Goal: Complete application form

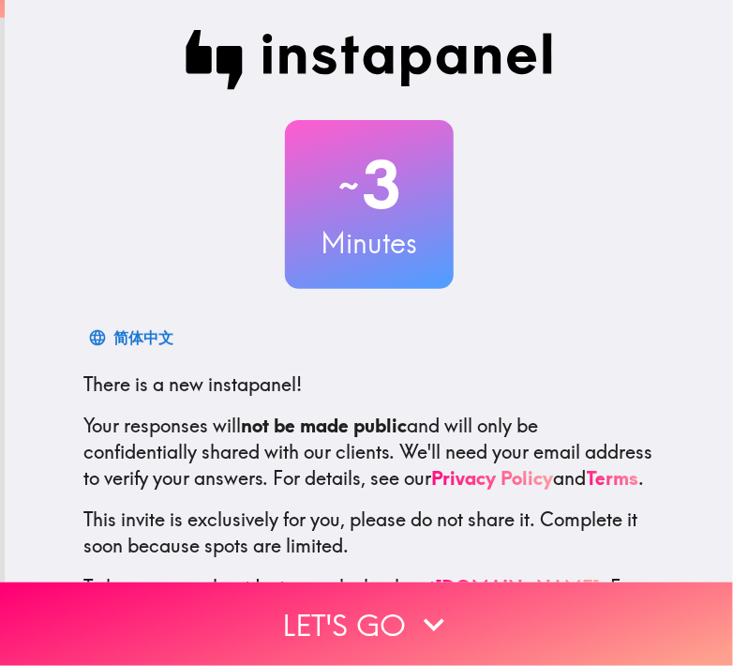
scroll to position [114, 0]
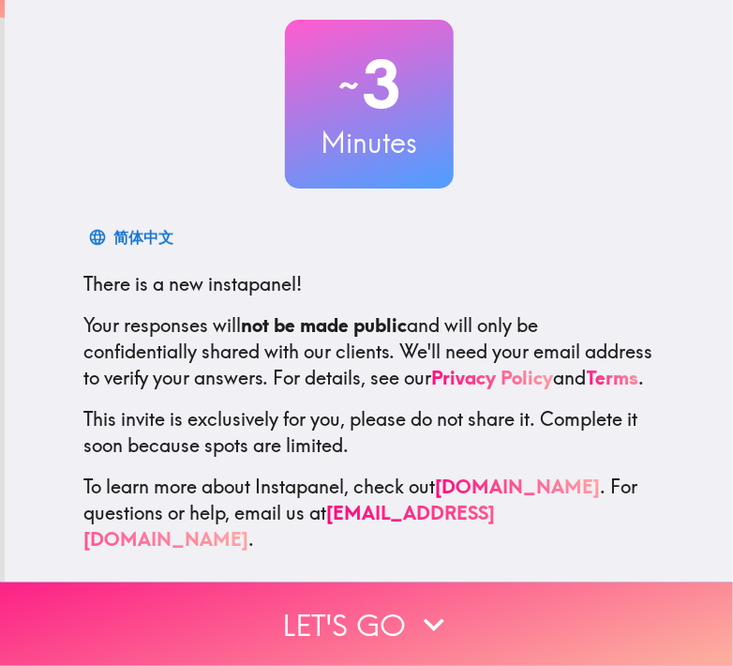
click at [314, 623] on button "Let's go" at bounding box center [366, 623] width 733 height 83
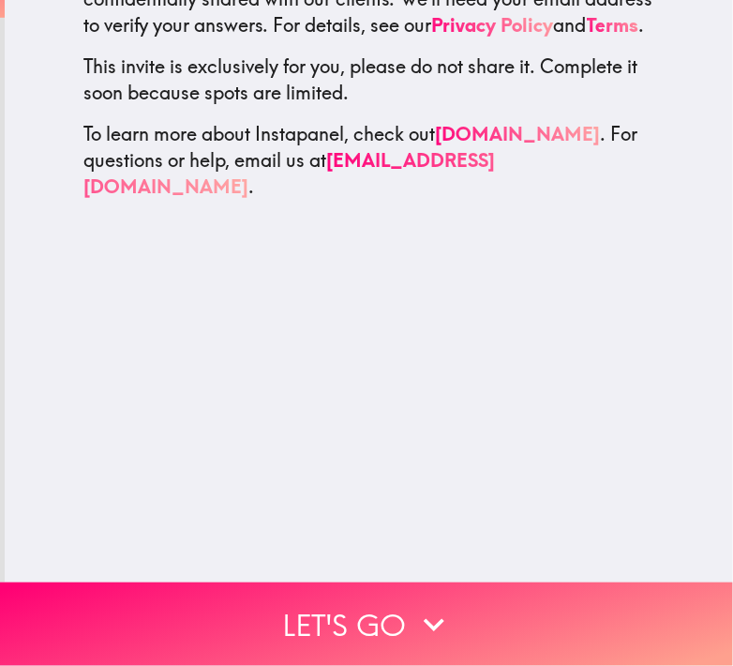
scroll to position [0, 0]
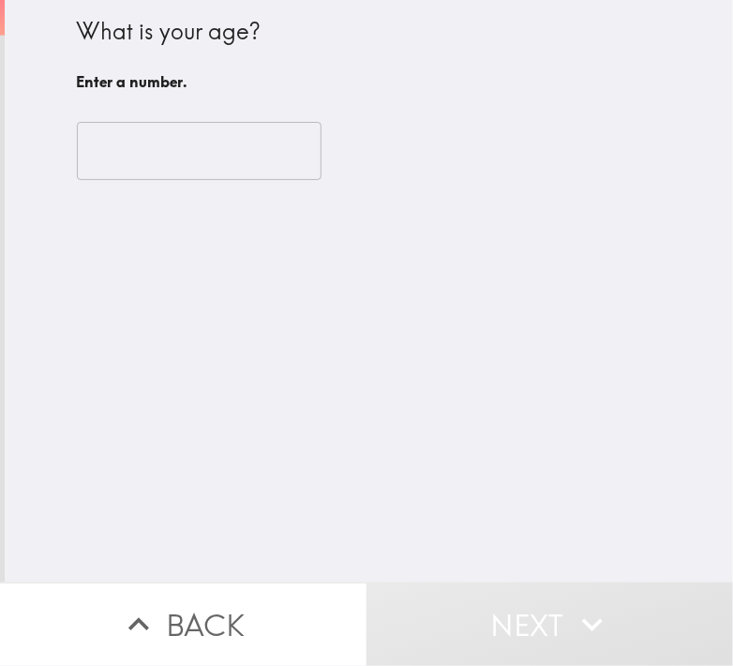
click at [195, 164] on input "number" at bounding box center [199, 151] width 245 height 58
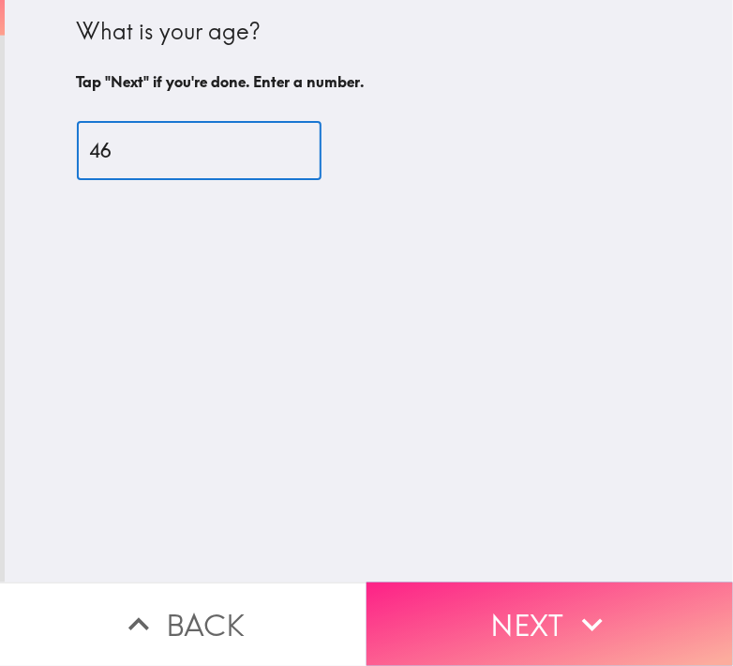
type input "46"
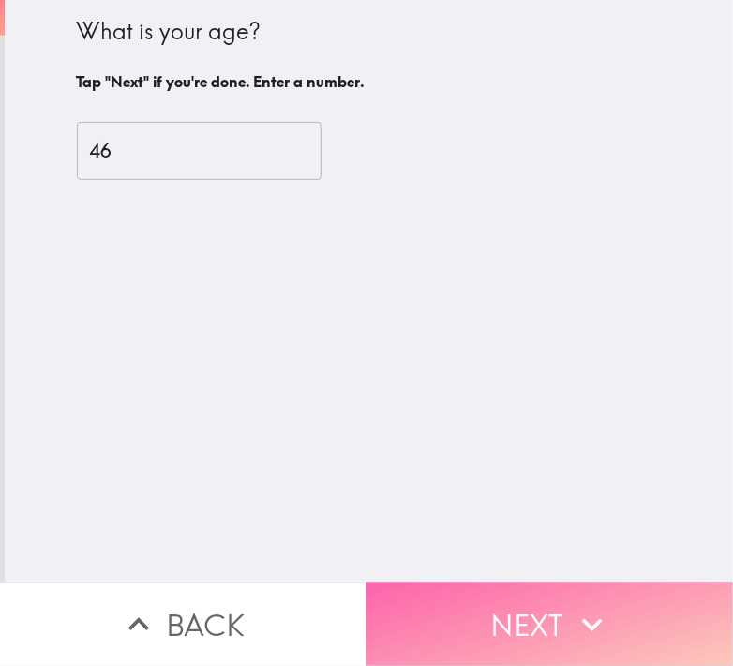
click at [544, 589] on button "Next" at bounding box center [550, 623] width 367 height 83
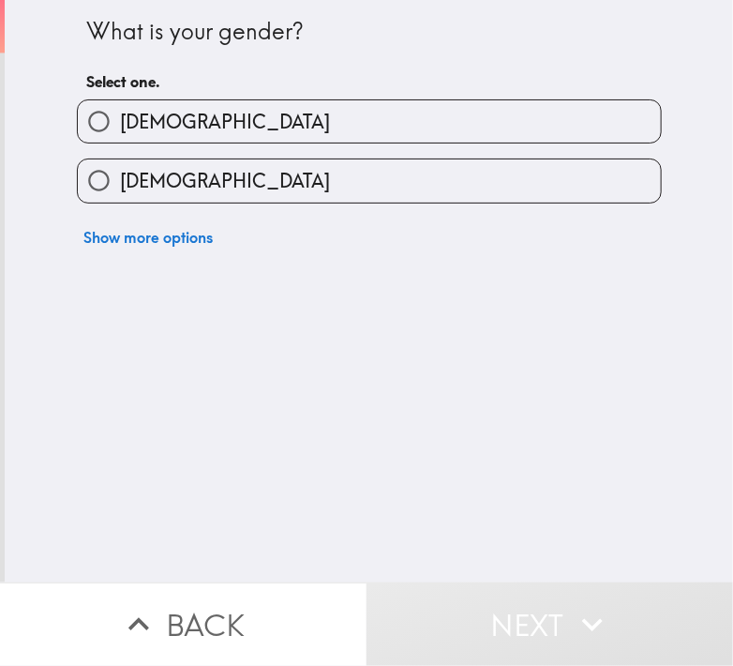
click at [137, 113] on span "[DEMOGRAPHIC_DATA]" at bounding box center [225, 122] width 210 height 26
click at [120, 113] on input "[DEMOGRAPHIC_DATA]" at bounding box center [99, 121] width 42 height 42
radio input "true"
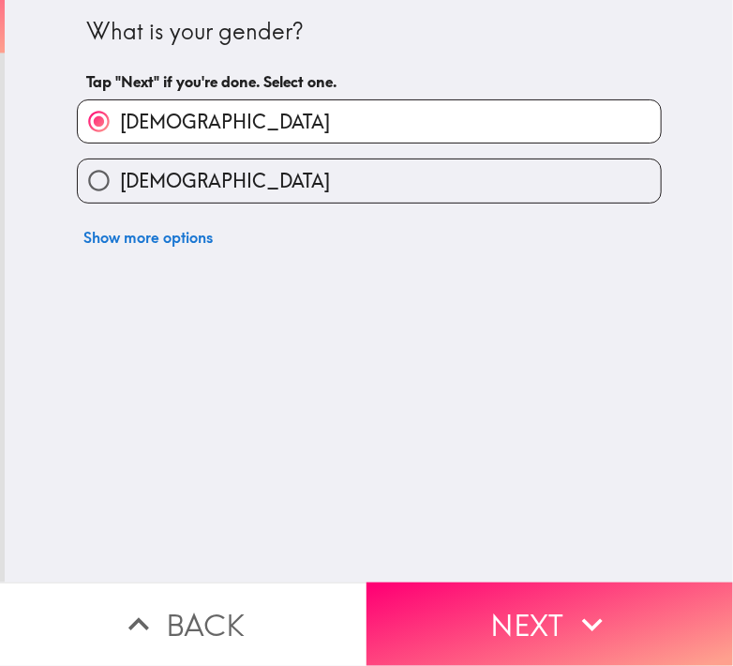
drag, startPoint x: 483, startPoint y: 646, endPoint x: 476, endPoint y: 627, distance: 19.9
click at [483, 645] on button "Next" at bounding box center [550, 623] width 367 height 83
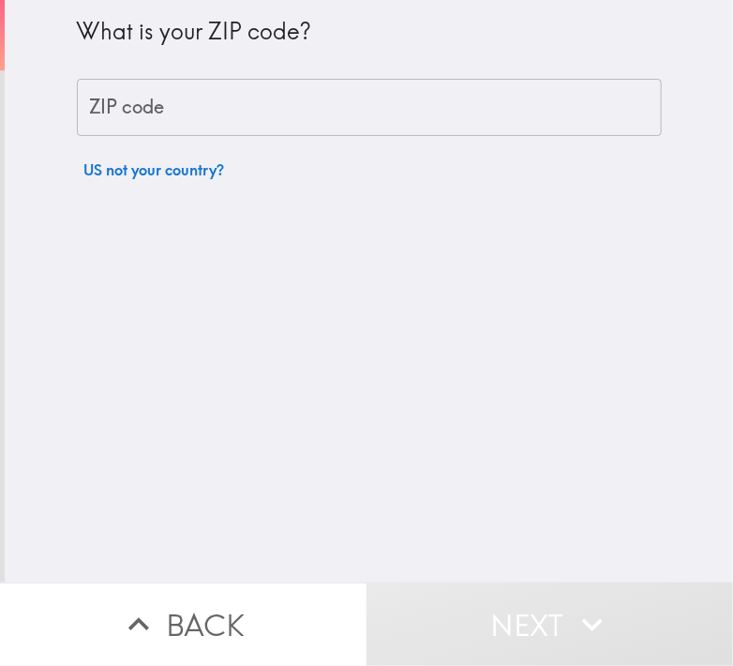
click at [161, 116] on input "ZIP code" at bounding box center [369, 108] width 585 height 58
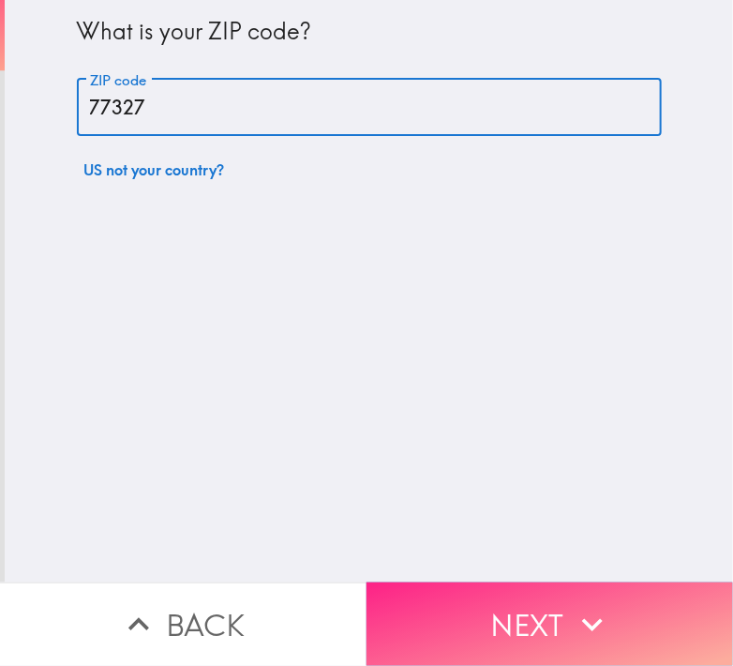
type input "77327"
click at [446, 582] on button "Next" at bounding box center [550, 623] width 367 height 83
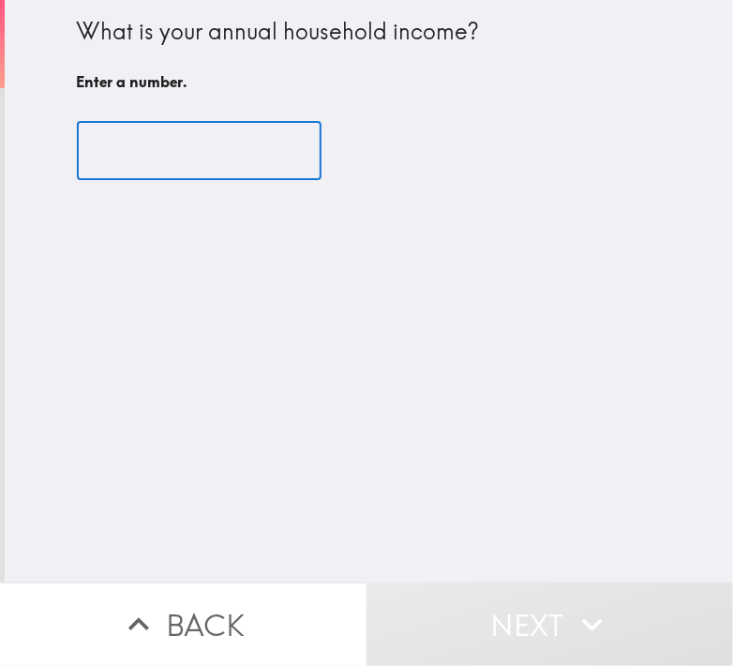
click at [142, 169] on input "number" at bounding box center [199, 151] width 245 height 58
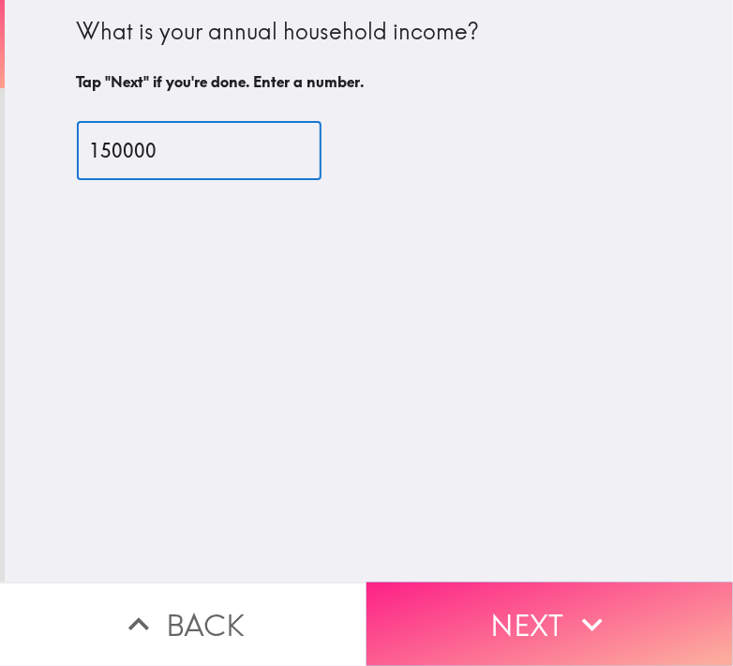
type input "150000"
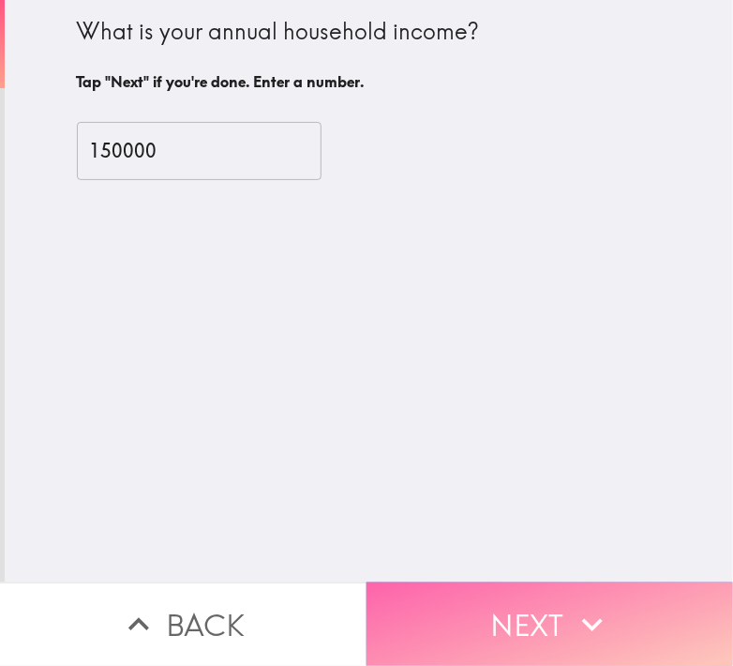
click at [562, 621] on button "Next" at bounding box center [550, 623] width 367 height 83
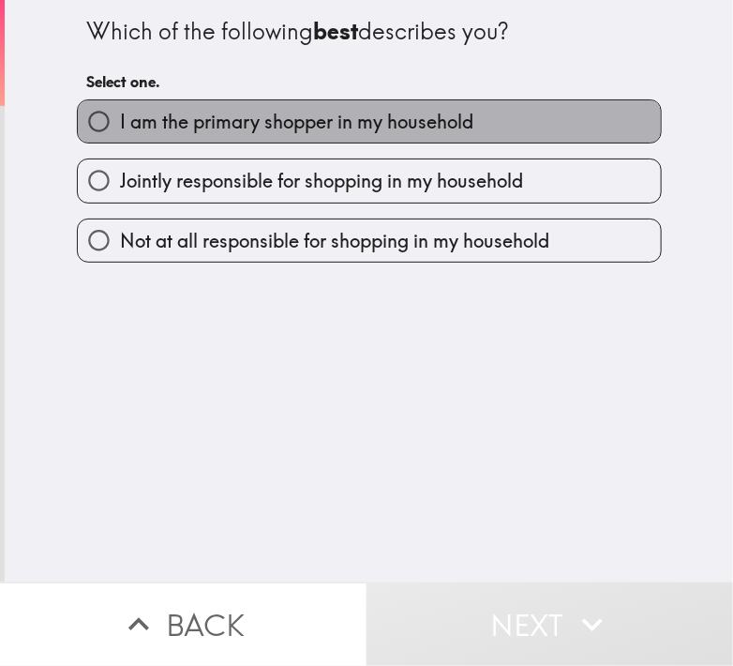
click at [120, 122] on span "I am the primary shopper in my household" at bounding box center [296, 122] width 353 height 26
click at [120, 122] on input "I am the primary shopper in my household" at bounding box center [99, 121] width 42 height 42
radio input "true"
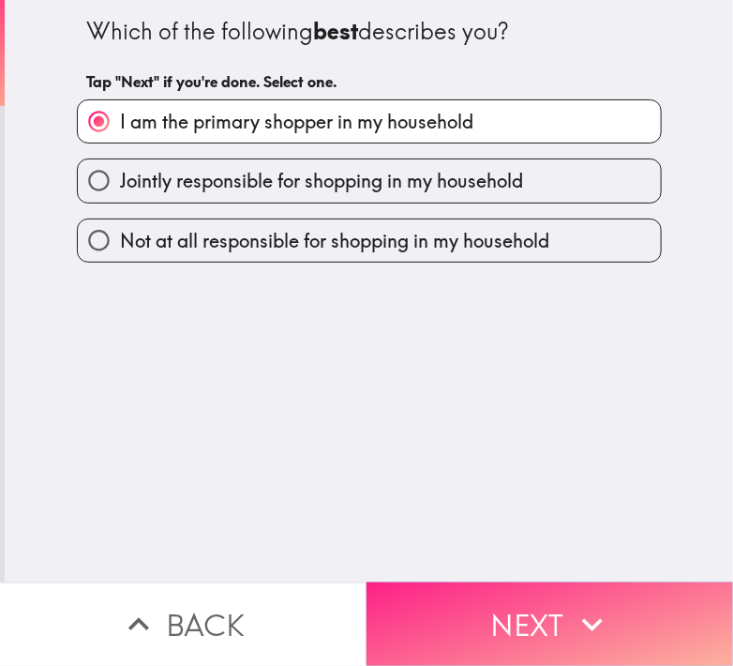
click at [468, 629] on button "Next" at bounding box center [550, 623] width 367 height 83
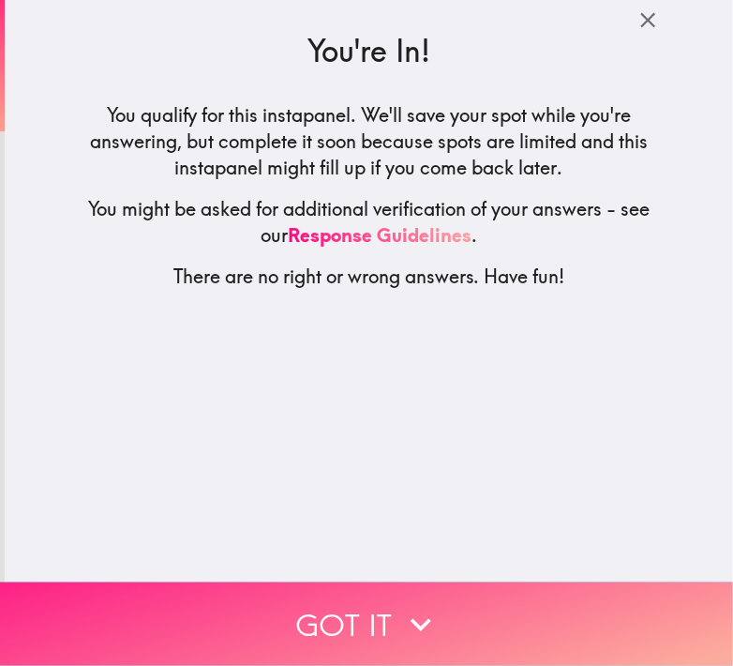
click at [352, 601] on button "Got it" at bounding box center [366, 623] width 733 height 83
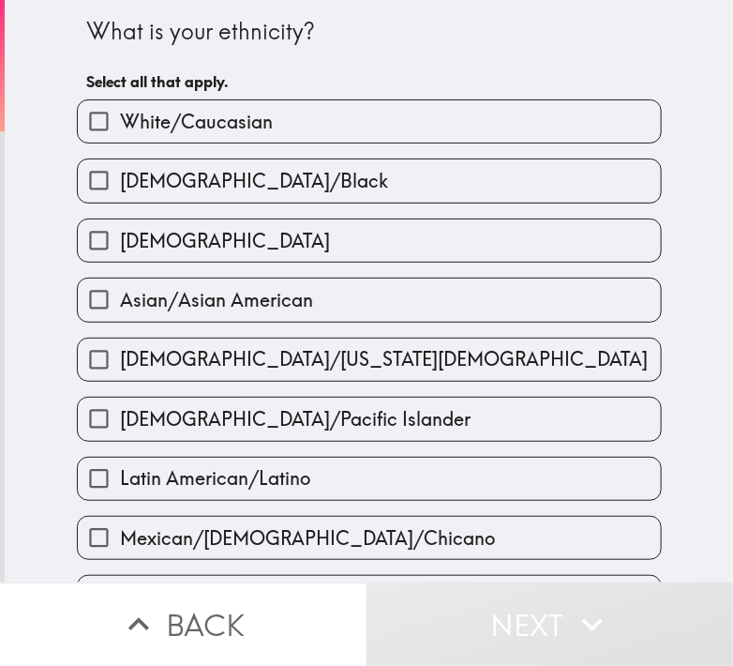
click at [154, 111] on span "White/Caucasian" at bounding box center [196, 122] width 153 height 26
click at [120, 111] on input "White/Caucasian" at bounding box center [99, 121] width 42 height 42
checkbox input "true"
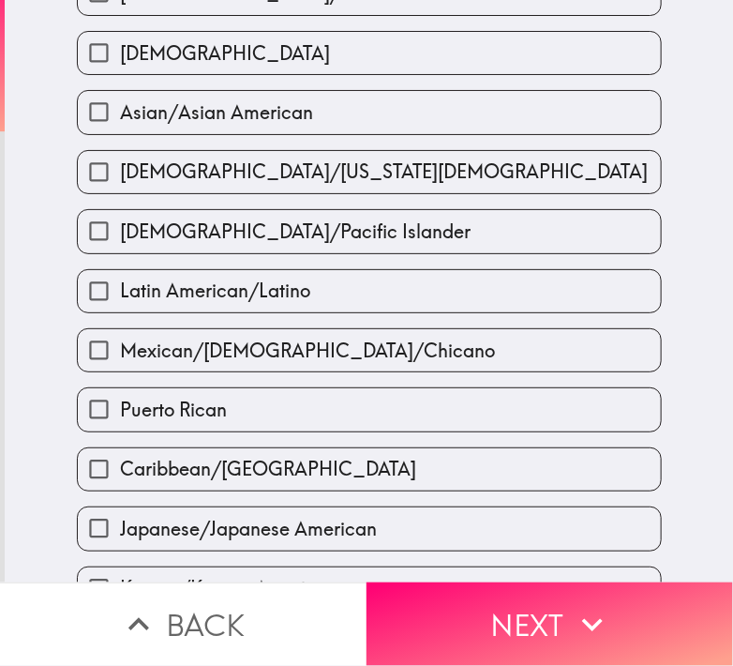
scroll to position [281, 0]
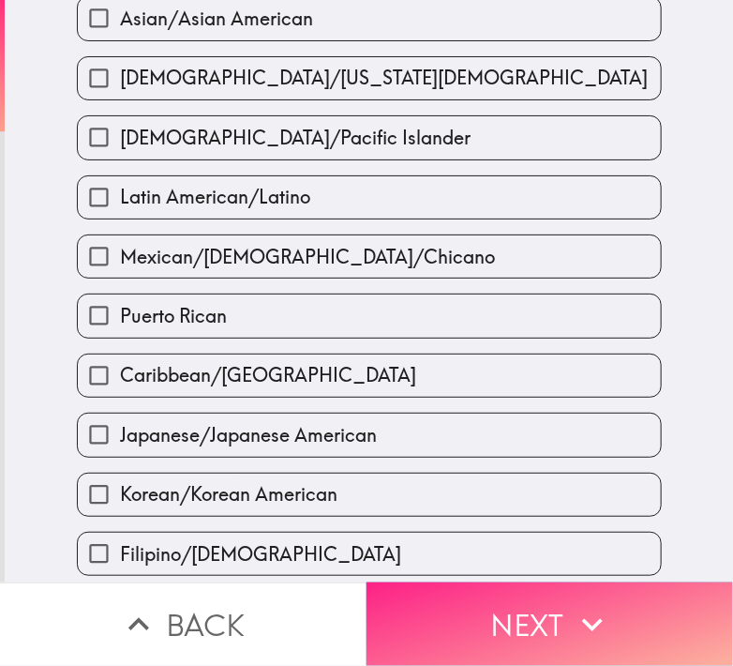
click at [511, 593] on button "Next" at bounding box center [550, 623] width 367 height 83
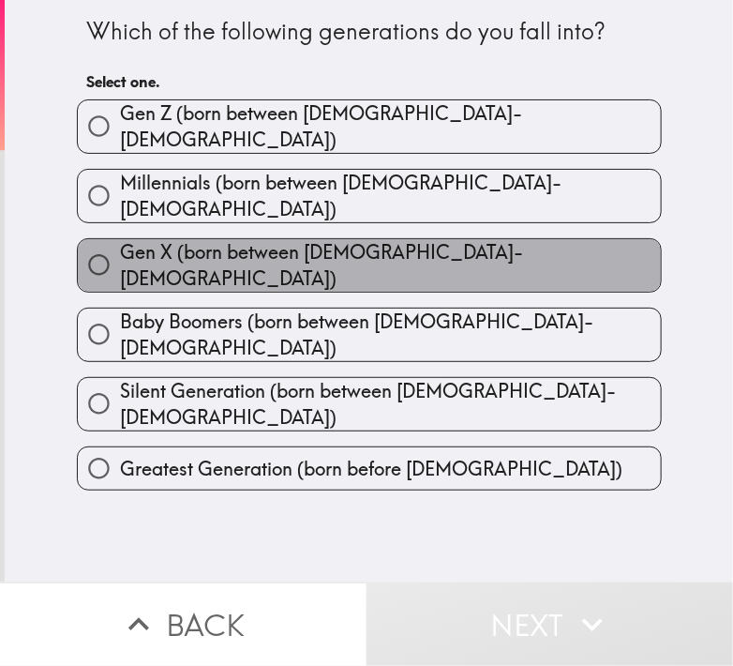
click at [242, 239] on span "Gen X (born between [DEMOGRAPHIC_DATA]-[DEMOGRAPHIC_DATA])" at bounding box center [390, 265] width 541 height 52
click at [120, 244] on input "Gen X (born between [DEMOGRAPHIC_DATA]-[DEMOGRAPHIC_DATA])" at bounding box center [99, 265] width 42 height 42
radio input "true"
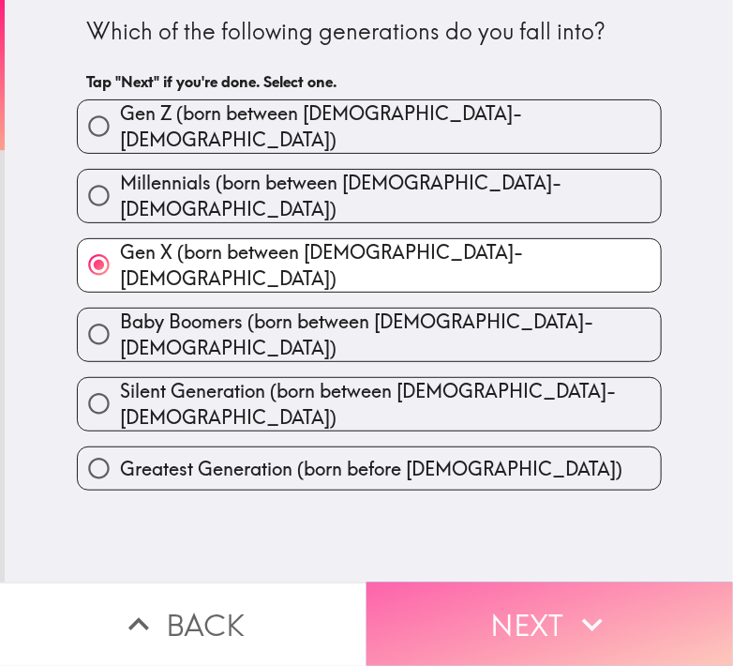
click at [518, 609] on button "Next" at bounding box center [550, 623] width 367 height 83
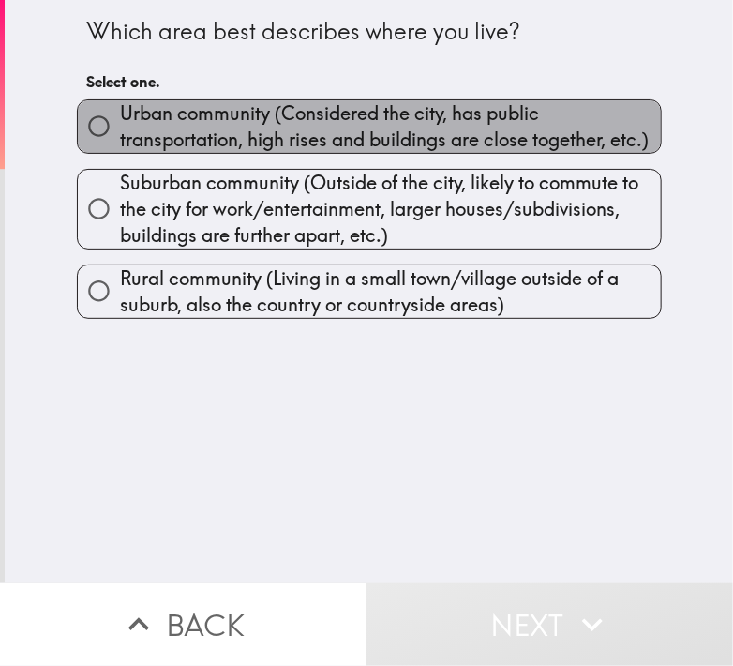
click at [144, 117] on span "Urban community (Considered the city, has public transportation, high rises and…" at bounding box center [390, 126] width 541 height 52
click at [120, 117] on input "Urban community (Considered the city, has public transportation, high rises and…" at bounding box center [99, 126] width 42 height 42
radio input "true"
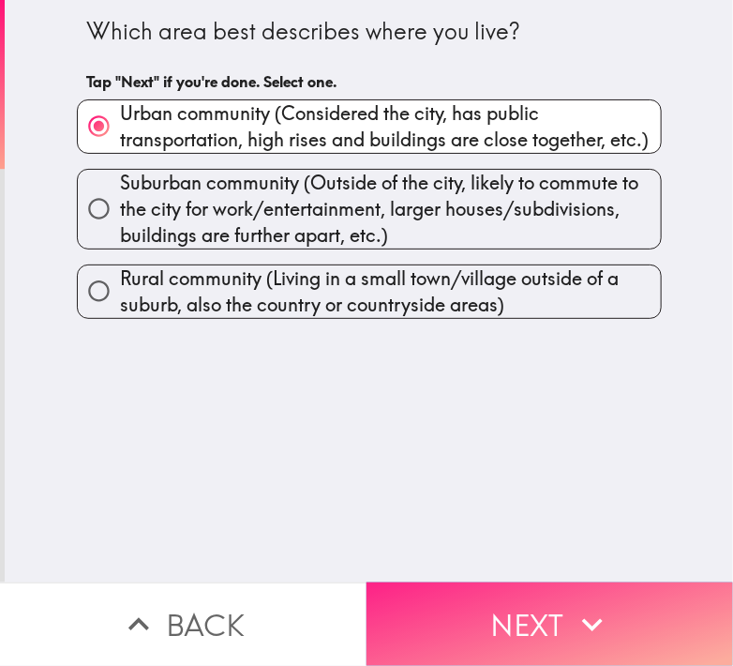
click at [460, 587] on button "Next" at bounding box center [550, 623] width 367 height 83
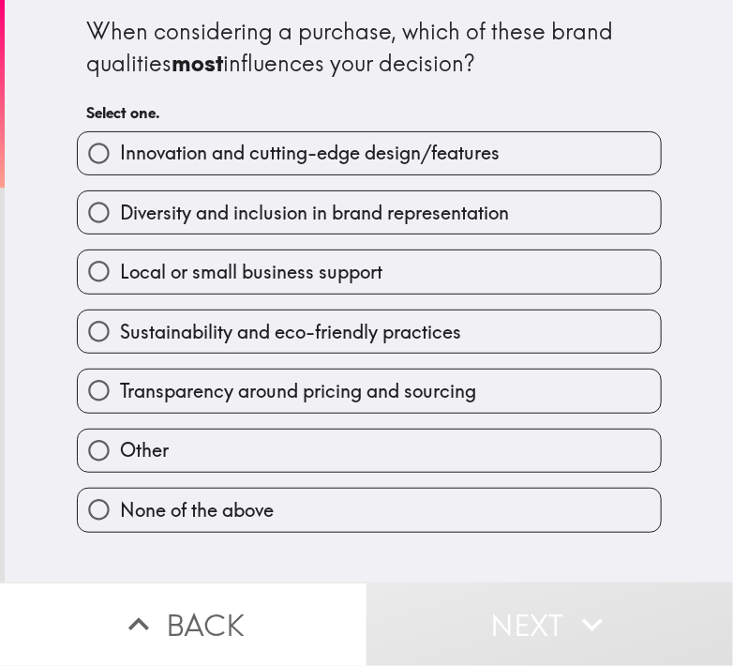
click at [43, 73] on div "When considering a purchase, which of these brand qualities most influences you…" at bounding box center [369, 291] width 728 height 582
drag, startPoint x: 359, startPoint y: 60, endPoint x: 384, endPoint y: 50, distance: 27.3
click at [359, 57] on div "When considering a purchase, which of these brand qualities most influences you…" at bounding box center [369, 47] width 564 height 63
drag, startPoint x: 474, startPoint y: 53, endPoint x: 75, endPoint y: 32, distance: 399.9
click at [87, 32] on div "When considering a purchase, which of these brand qualities most influences you…" at bounding box center [369, 47] width 564 height 63
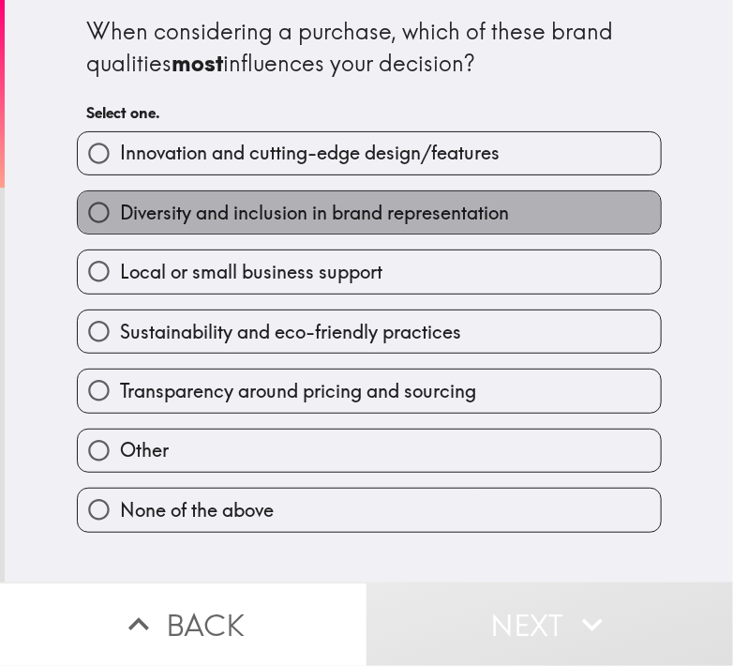
click at [220, 215] on span "Diversity and inclusion in brand representation" at bounding box center [314, 213] width 389 height 26
click at [120, 215] on input "Diversity and inclusion in brand representation" at bounding box center [99, 212] width 42 height 42
radio input "true"
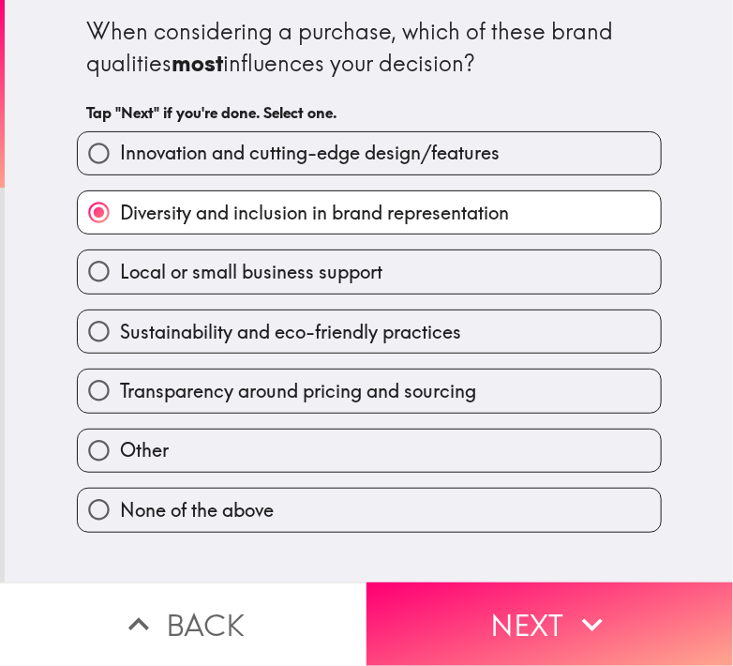
click at [392, 319] on span "Sustainability and eco-friendly practices" at bounding box center [290, 332] width 341 height 26
click at [120, 319] on input "Sustainability and eco-friendly practices" at bounding box center [99, 331] width 42 height 42
radio input "true"
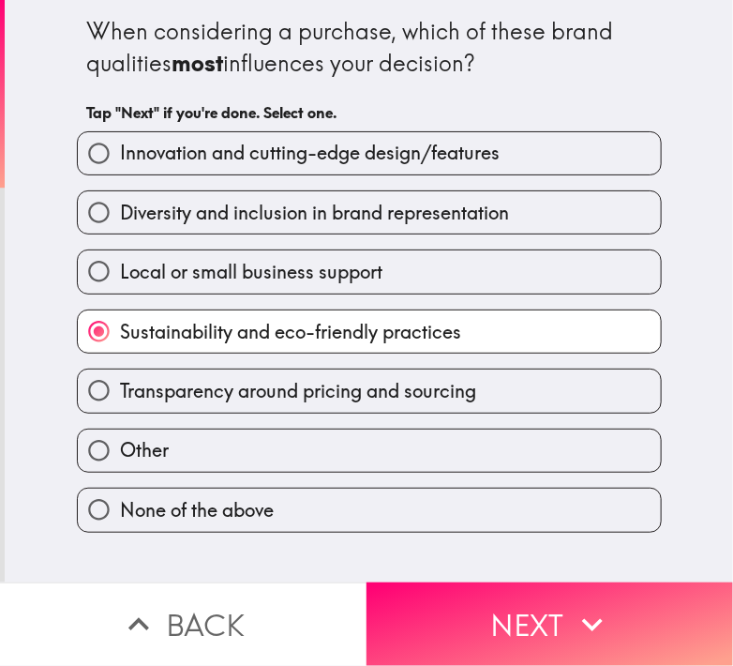
click at [258, 206] on span "Diversity and inclusion in brand representation" at bounding box center [314, 213] width 389 height 26
click at [120, 206] on input "Diversity and inclusion in brand representation" at bounding box center [99, 212] width 42 height 42
radio input "true"
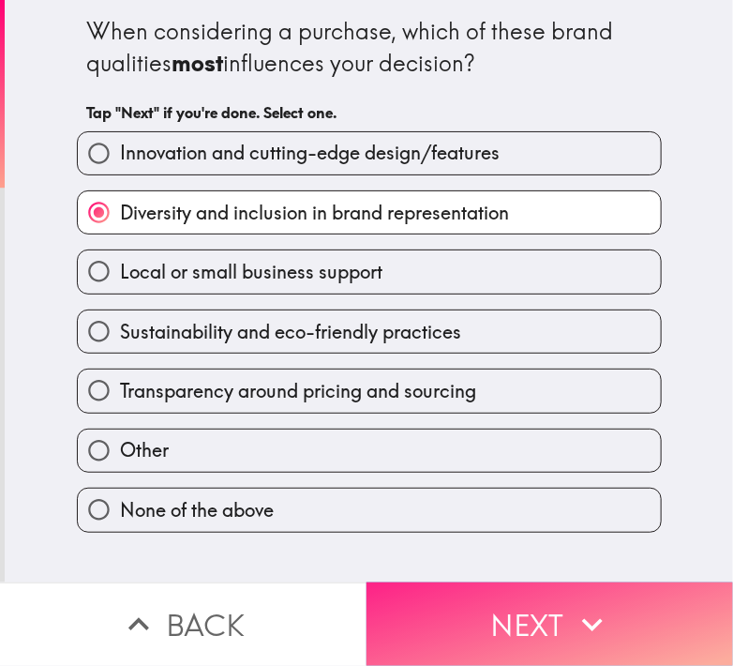
click at [482, 609] on button "Next" at bounding box center [550, 623] width 367 height 83
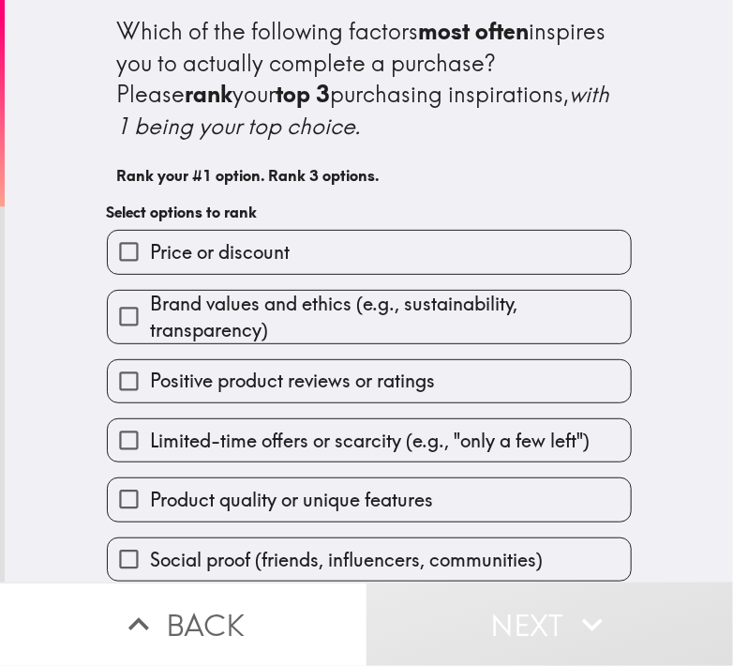
scroll to position [70, 0]
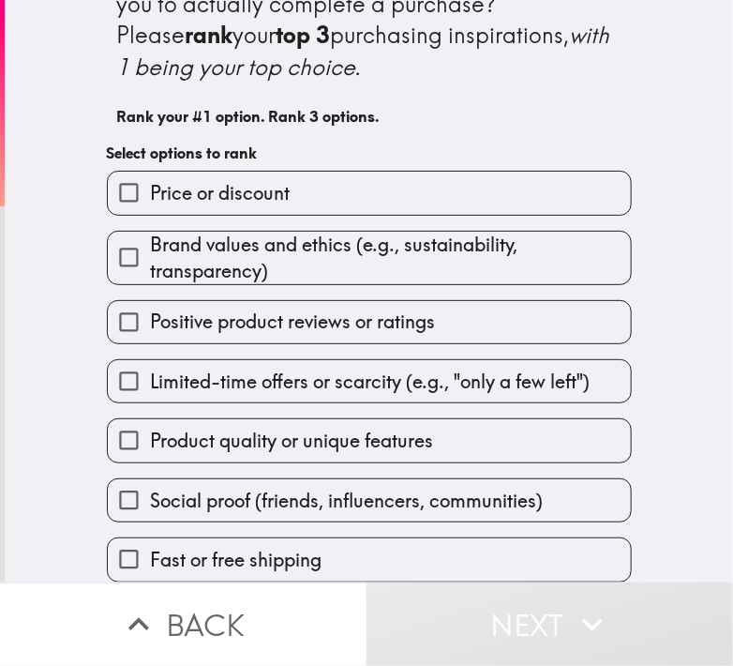
click at [253, 252] on span "Brand values and ethics (e.g., sustainability, transparency)" at bounding box center [390, 258] width 481 height 52
click at [150, 252] on input "Brand values and ethics (e.g., sustainability, transparency)" at bounding box center [129, 257] width 42 height 42
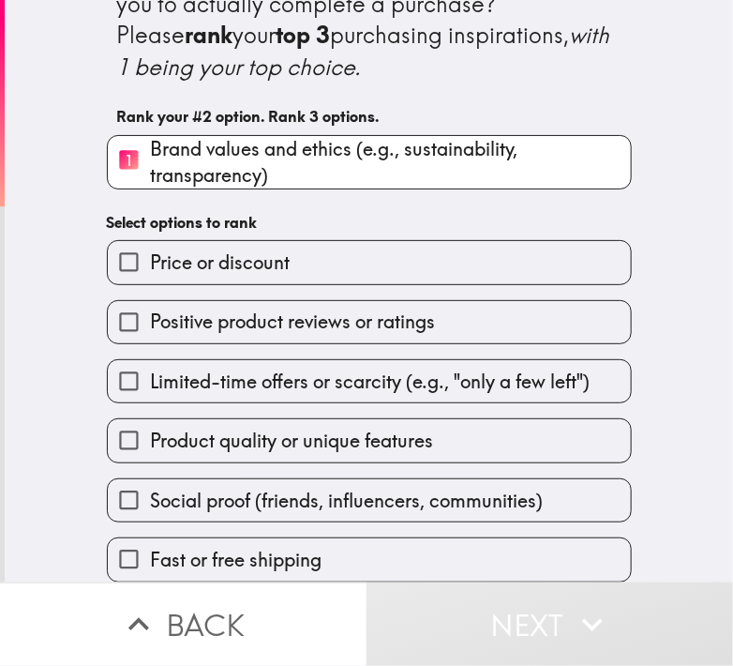
click at [119, 430] on input "Product quality or unique features" at bounding box center [129, 440] width 42 height 42
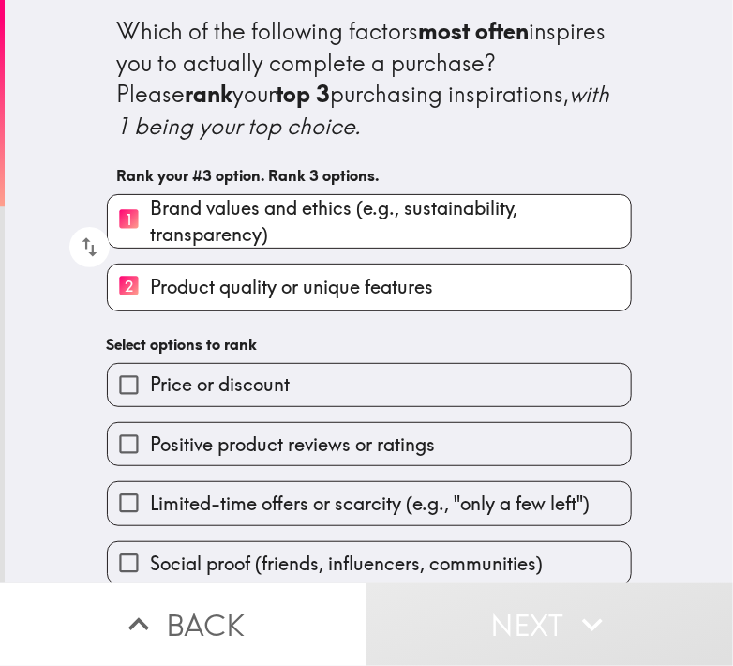
scroll to position [74, 0]
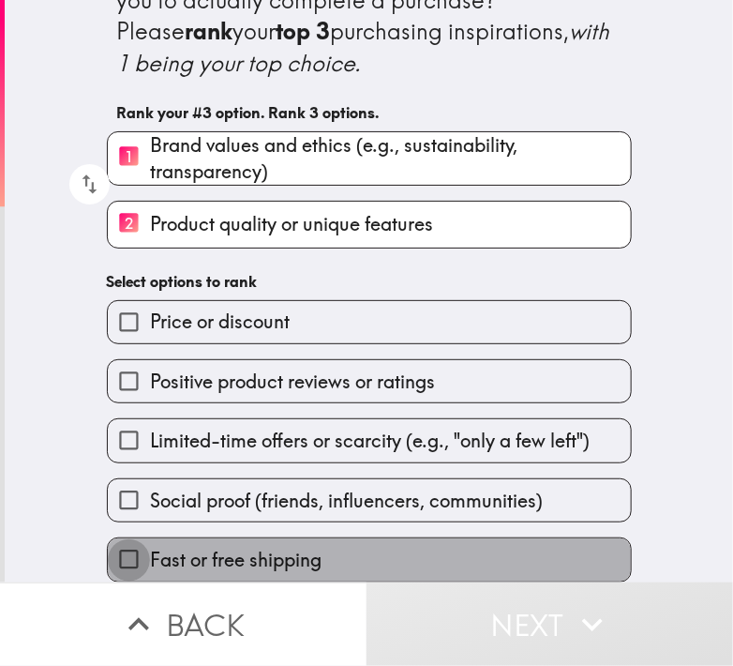
click at [123, 538] on input "Fast or free shipping" at bounding box center [129, 559] width 42 height 42
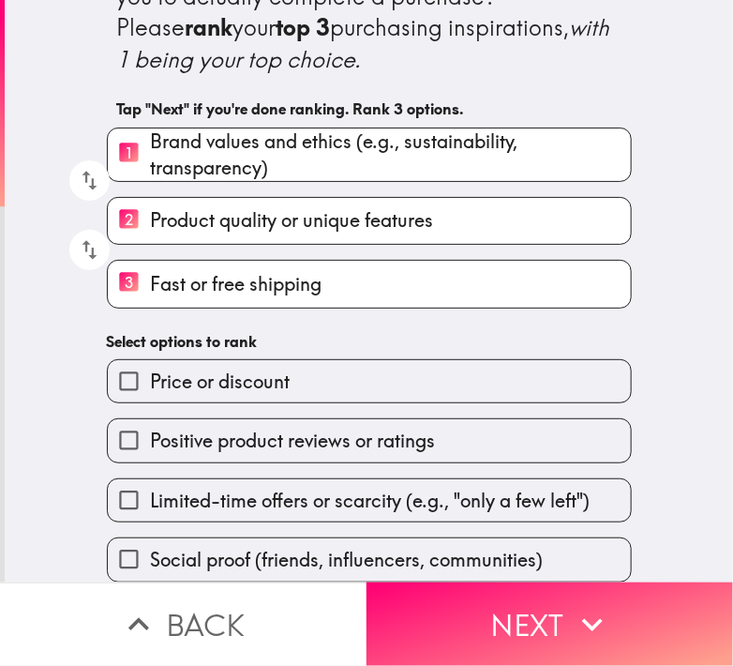
scroll to position [78, 0]
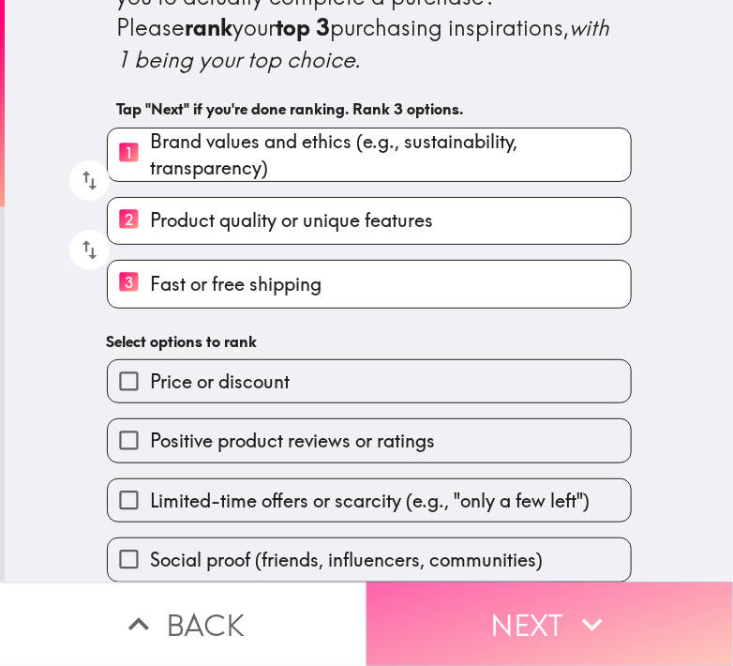
click at [468, 605] on button "Next" at bounding box center [550, 623] width 367 height 83
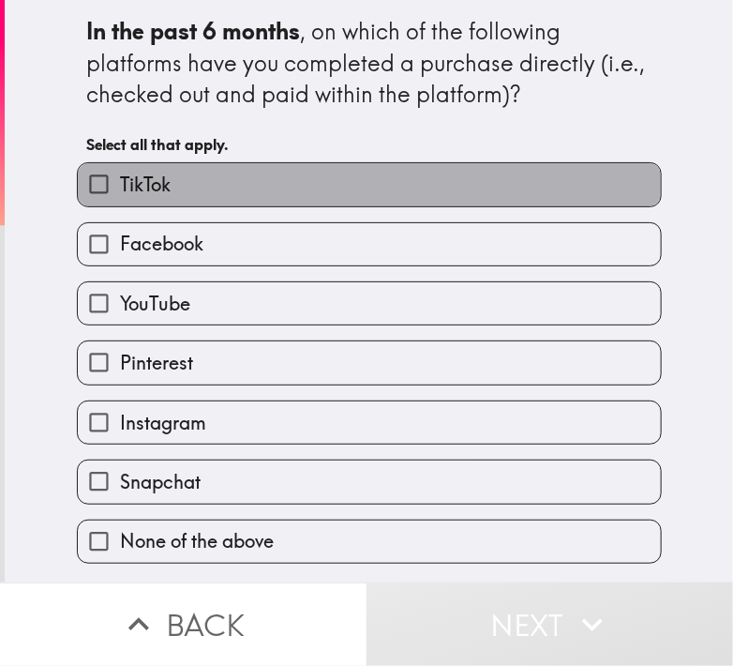
drag, startPoint x: 108, startPoint y: 188, endPoint x: 103, endPoint y: 227, distance: 38.7
click at [120, 187] on span "TikTok" at bounding box center [145, 185] width 51 height 26
click at [107, 187] on input "TikTok" at bounding box center [99, 184] width 42 height 42
checkbox input "true"
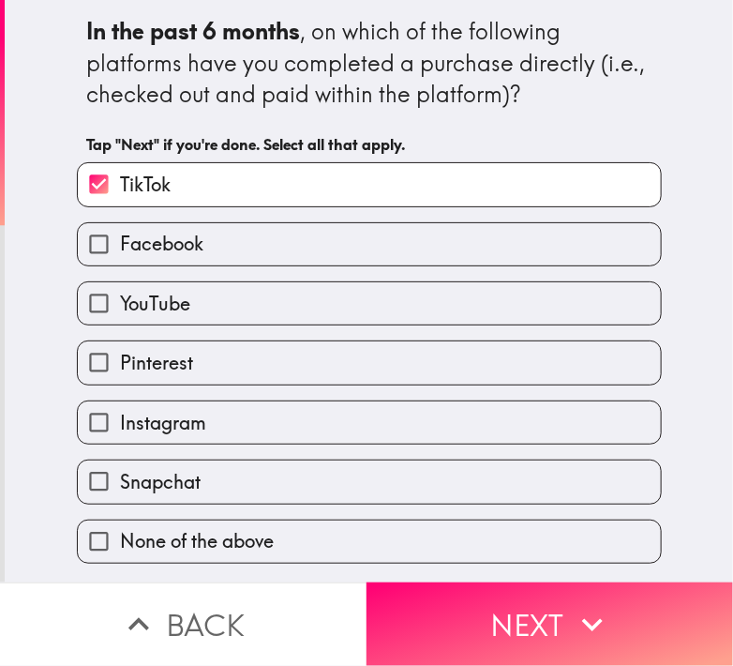
click at [105, 239] on input "Facebook" at bounding box center [99, 244] width 42 height 42
checkbox input "true"
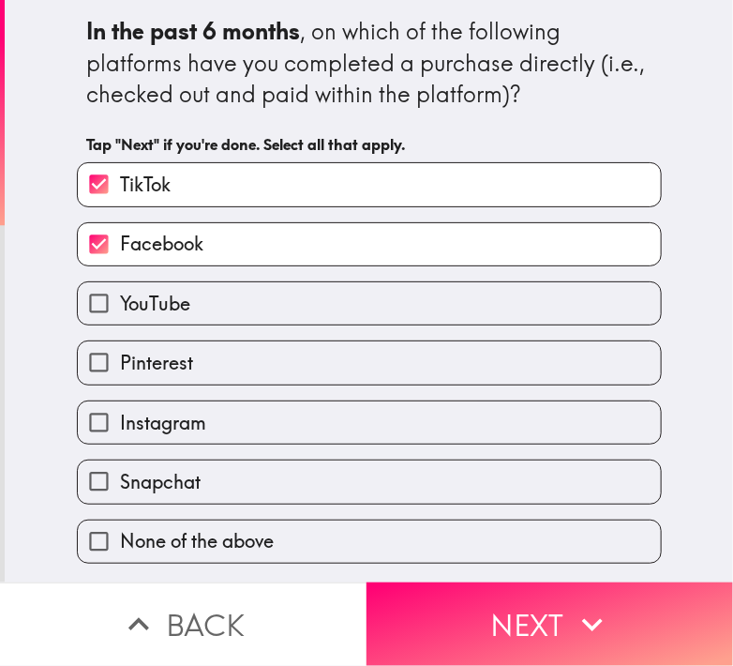
drag, startPoint x: 104, startPoint y: 304, endPoint x: 106, endPoint y: 333, distance: 29.1
click at [104, 303] on input "YouTube" at bounding box center [99, 303] width 42 height 42
checkbox input "true"
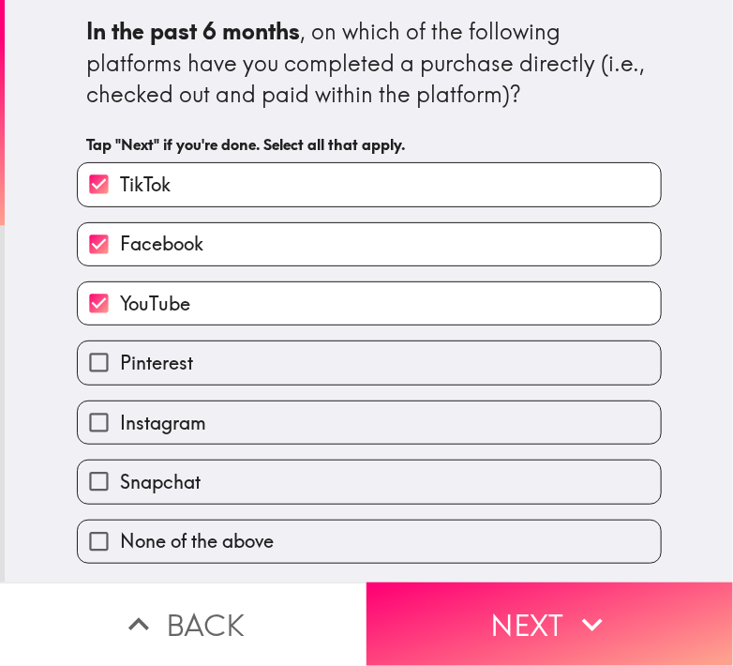
click at [120, 360] on span "Pinterest" at bounding box center [156, 363] width 73 height 26
click at [108, 360] on input "Pinterest" at bounding box center [99, 362] width 42 height 42
checkbox input "true"
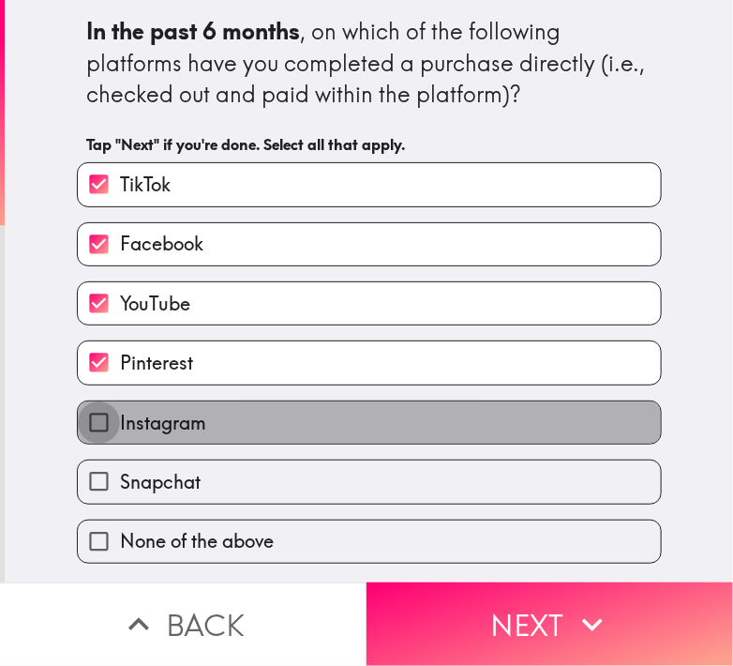
click at [104, 409] on input "Instagram" at bounding box center [99, 422] width 42 height 42
checkbox input "true"
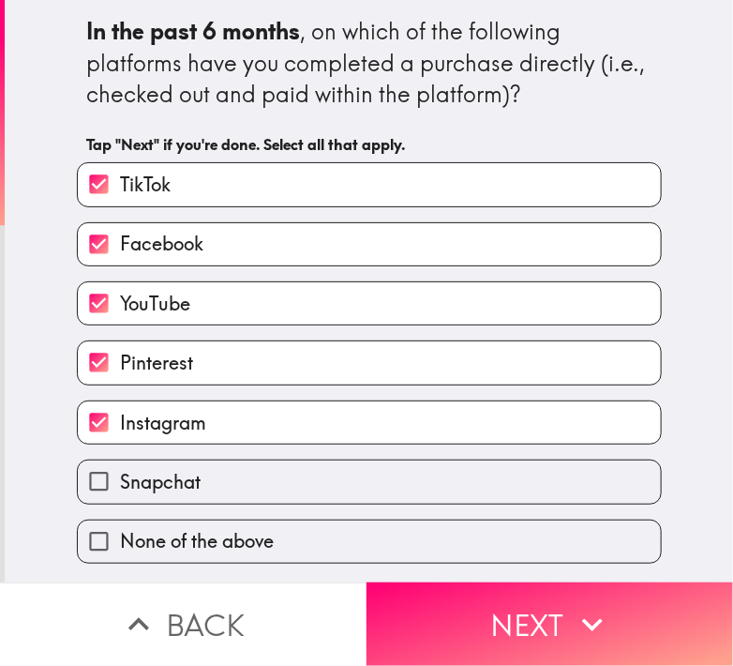
click at [109, 464] on label "Snapchat" at bounding box center [369, 481] width 583 height 42
click at [109, 464] on input "Snapchat" at bounding box center [99, 481] width 42 height 42
checkbox input "true"
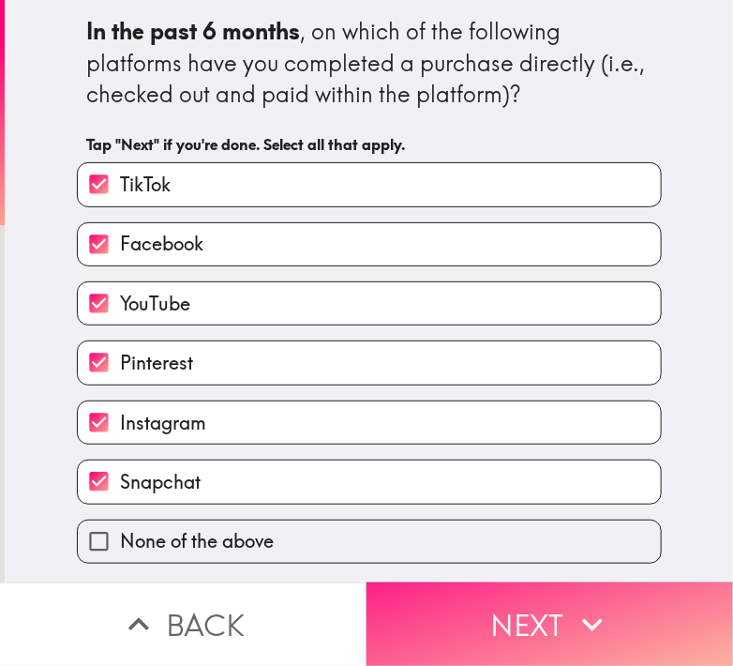
click at [467, 620] on button "Next" at bounding box center [550, 623] width 367 height 83
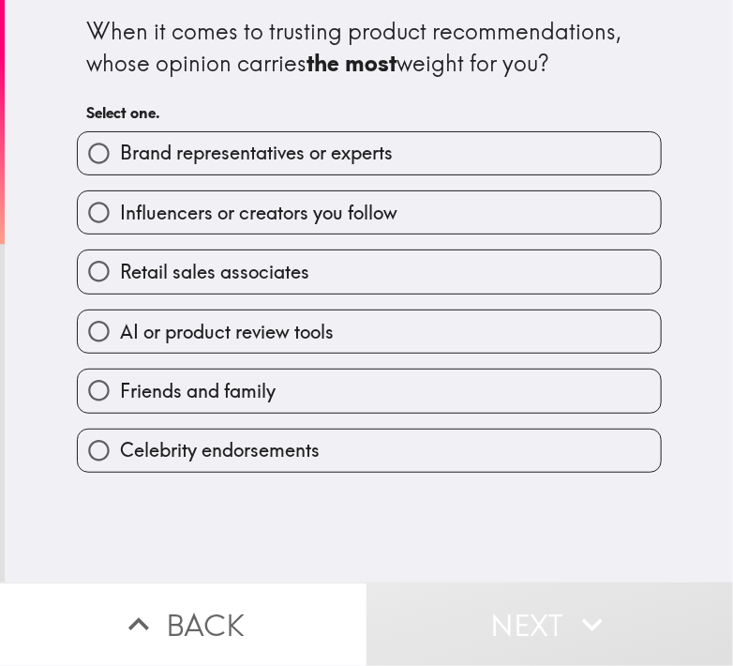
click at [120, 379] on span "Friends and family" at bounding box center [198, 391] width 156 height 26
click at [113, 379] on input "Friends and family" at bounding box center [99, 390] width 42 height 42
radio input "true"
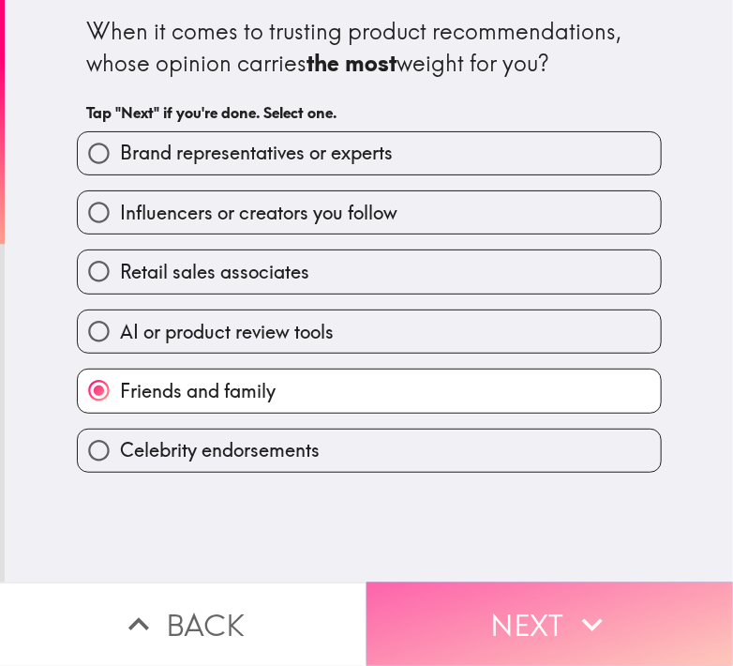
click at [491, 600] on button "Next" at bounding box center [550, 623] width 367 height 83
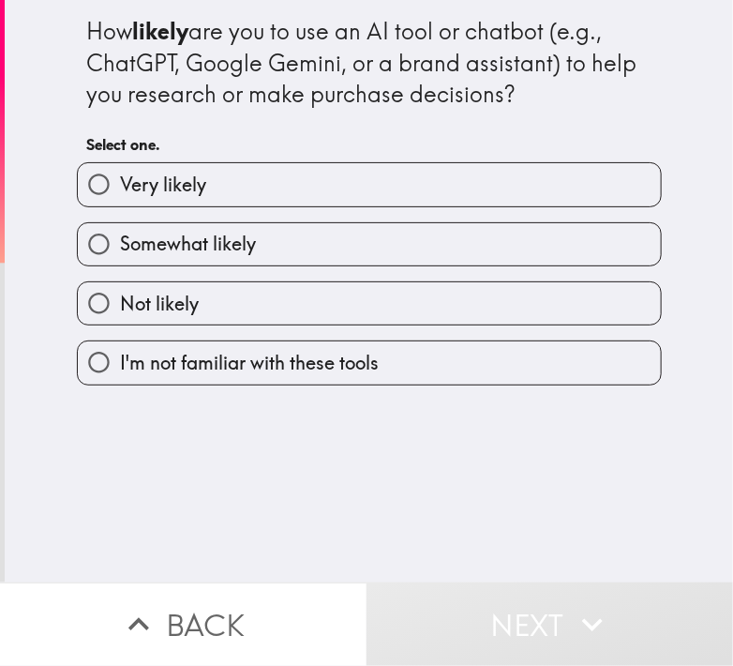
click at [120, 185] on span "Very likely" at bounding box center [163, 185] width 86 height 26
click at [116, 185] on input "Very likely" at bounding box center [99, 184] width 42 height 42
radio input "true"
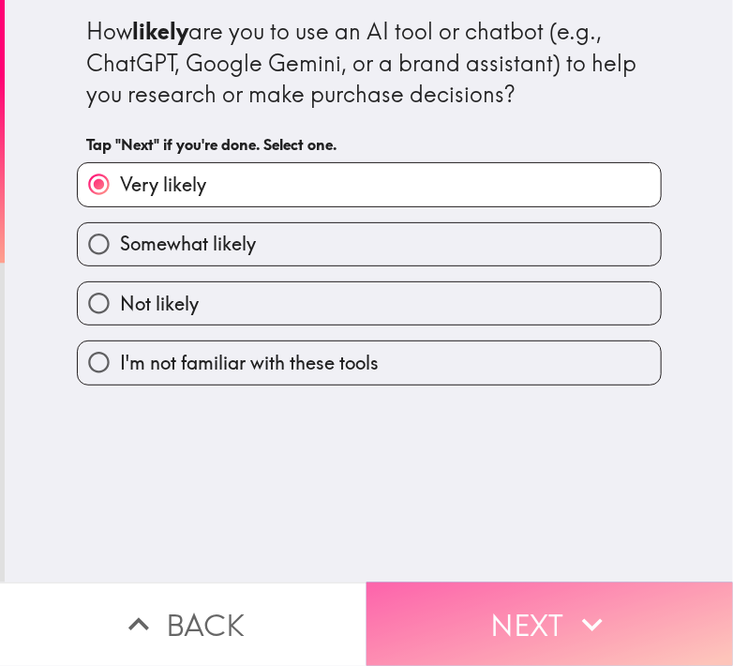
click at [439, 606] on button "Next" at bounding box center [550, 623] width 367 height 83
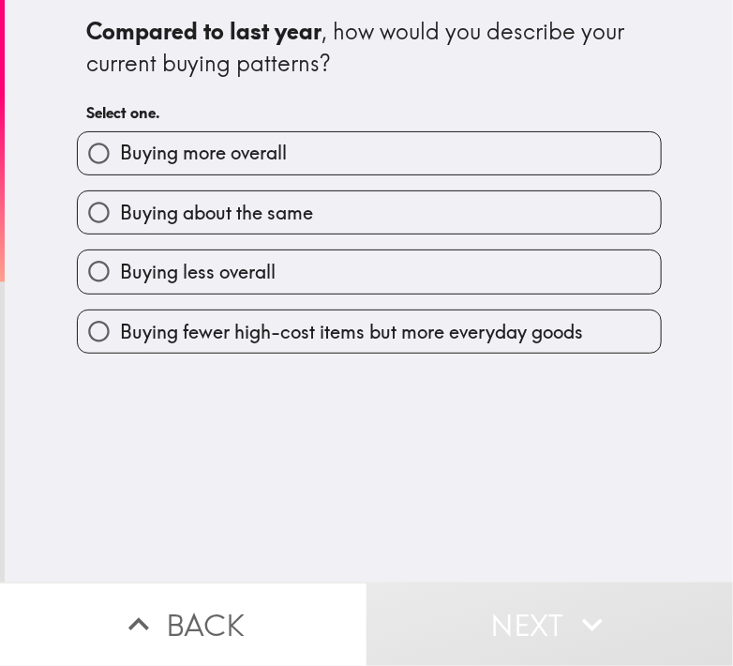
click at [127, 159] on span "Buying more overall" at bounding box center [203, 153] width 167 height 26
click at [120, 159] on input "Buying more overall" at bounding box center [99, 153] width 42 height 42
radio input "true"
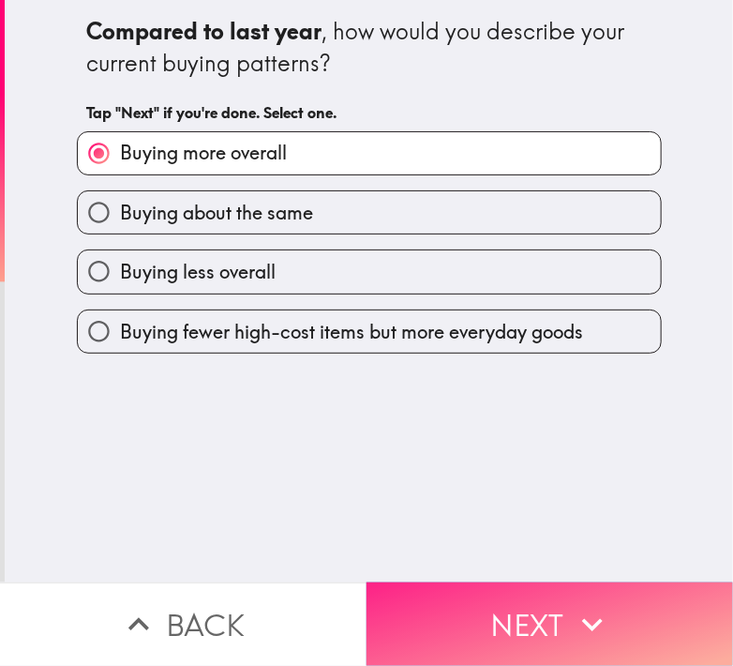
click at [451, 620] on button "Next" at bounding box center [550, 623] width 367 height 83
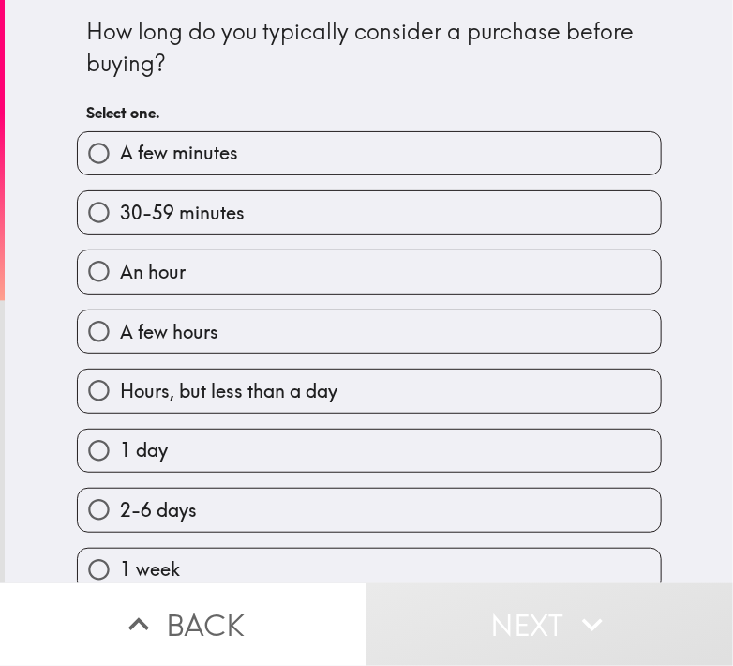
drag, startPoint x: 55, startPoint y: 17, endPoint x: 235, endPoint y: 96, distance: 196.5
click at [235, 96] on div "How long do you typically consider a purchase before buying? Select one. A few …" at bounding box center [369, 291] width 728 height 582
drag, startPoint x: 218, startPoint y: 76, endPoint x: 142, endPoint y: 67, distance: 76.4
click at [143, 68] on div "How long do you typically consider a purchase before buying?" at bounding box center [369, 47] width 564 height 63
drag, startPoint x: 30, startPoint y: 50, endPoint x: 221, endPoint y: 82, distance: 194.0
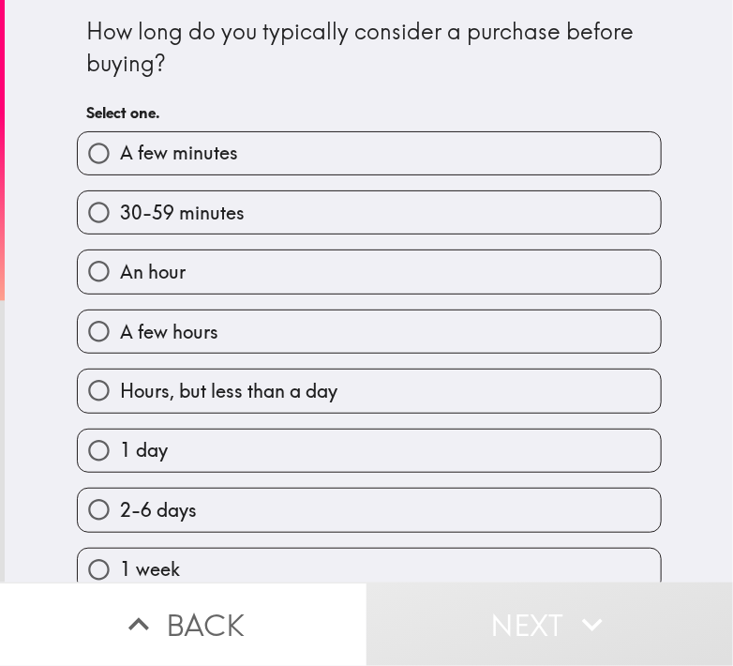
click at [221, 82] on div "How long do you typically consider a purchase before buying? Select one. A few …" at bounding box center [369, 291] width 728 height 582
drag, startPoint x: 206, startPoint y: 63, endPoint x: 289, endPoint y: 79, distance: 84.0
click at [292, 79] on div "How long do you typically consider a purchase before buying? Select one. A few …" at bounding box center [369, 291] width 728 height 582
drag, startPoint x: 70, startPoint y: 33, endPoint x: 175, endPoint y: 91, distance: 120.0
click at [176, 91] on div "How long do you typically consider a purchase before buying? Select one. A few …" at bounding box center [369, 504] width 600 height 1008
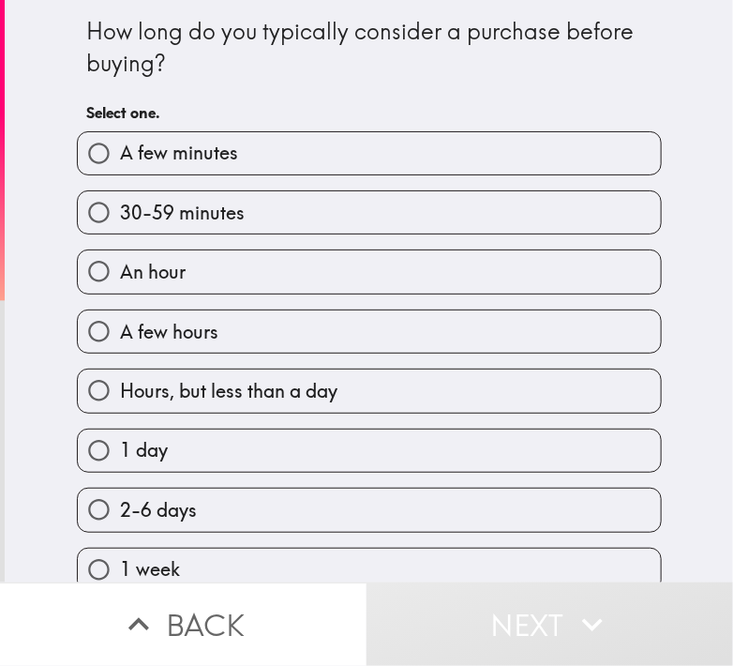
drag, startPoint x: 41, startPoint y: 37, endPoint x: 240, endPoint y: 40, distance: 198.7
click at [157, 19] on div "How long do you typically consider a purchase before buying? Select one. A few …" at bounding box center [369, 291] width 728 height 582
drag, startPoint x: 204, startPoint y: 82, endPoint x: 77, endPoint y: 78, distance: 127.5
click at [184, 82] on div "How long do you typically consider a purchase before buying? Select one." at bounding box center [369, 73] width 564 height 116
click at [200, 324] on span "A few hours" at bounding box center [169, 332] width 98 height 26
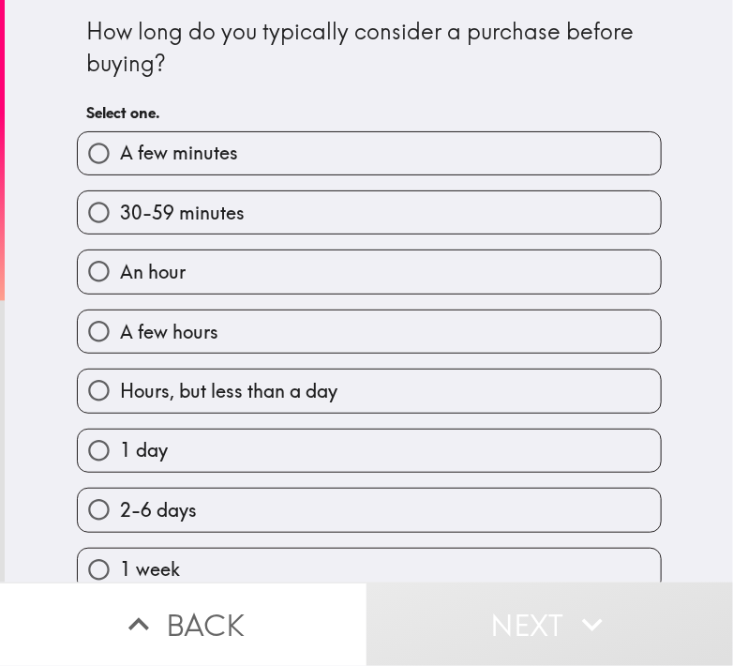
click at [120, 324] on input "A few hours" at bounding box center [99, 331] width 42 height 42
radio input "true"
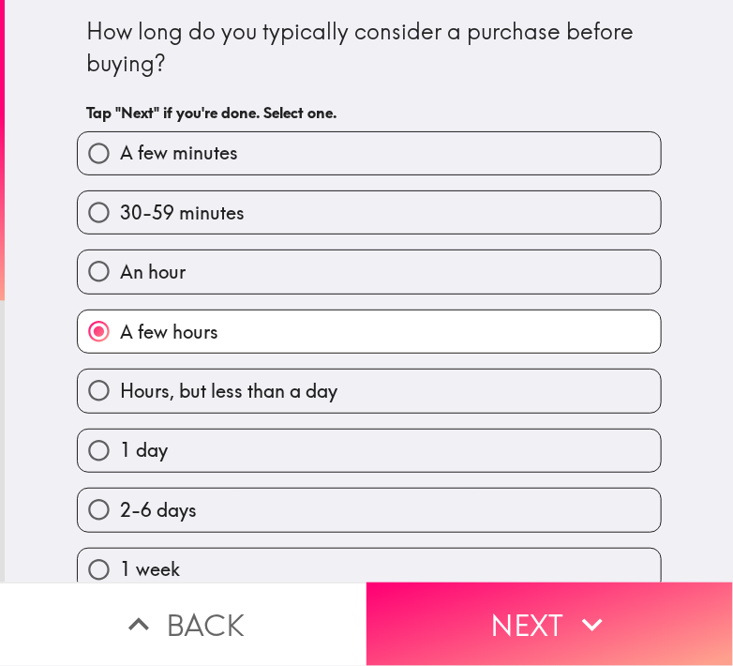
scroll to position [281, 0]
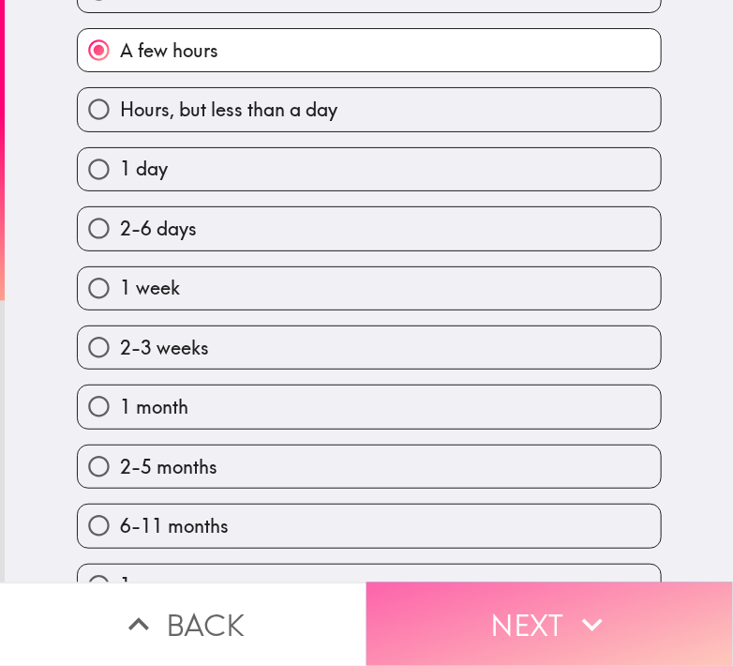
click at [439, 615] on button "Next" at bounding box center [550, 623] width 367 height 83
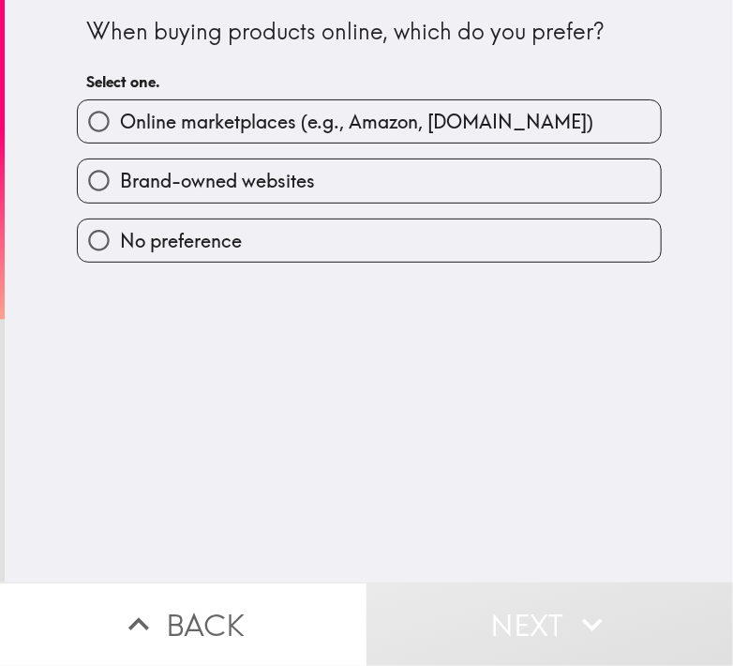
drag, startPoint x: 211, startPoint y: 112, endPoint x: 244, endPoint y: 110, distance: 32.9
click at [213, 112] on span "Online marketplaces (e.g., Amazon, [DOMAIN_NAME])" at bounding box center [356, 122] width 473 height 26
click at [120, 112] on input "Online marketplaces (e.g., Amazon, [DOMAIN_NAME])" at bounding box center [99, 121] width 42 height 42
radio input "true"
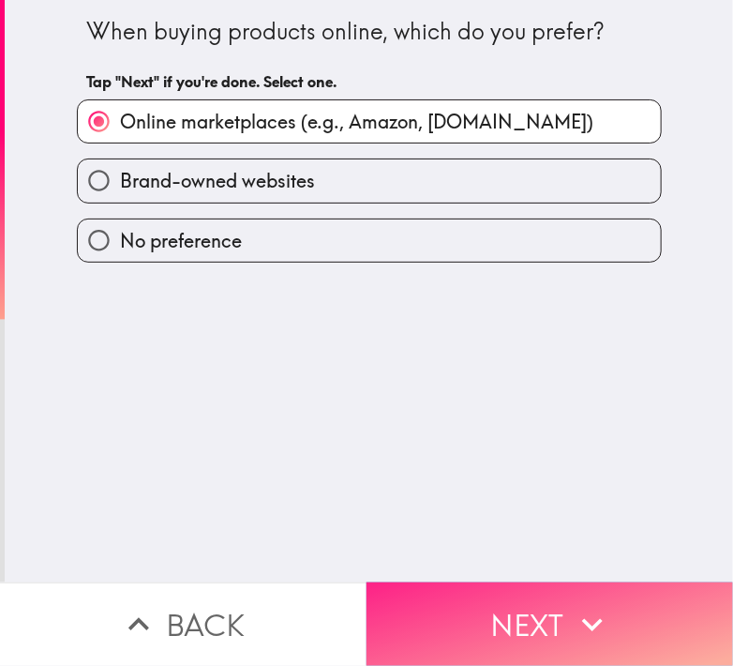
click at [479, 598] on button "Next" at bounding box center [550, 623] width 367 height 83
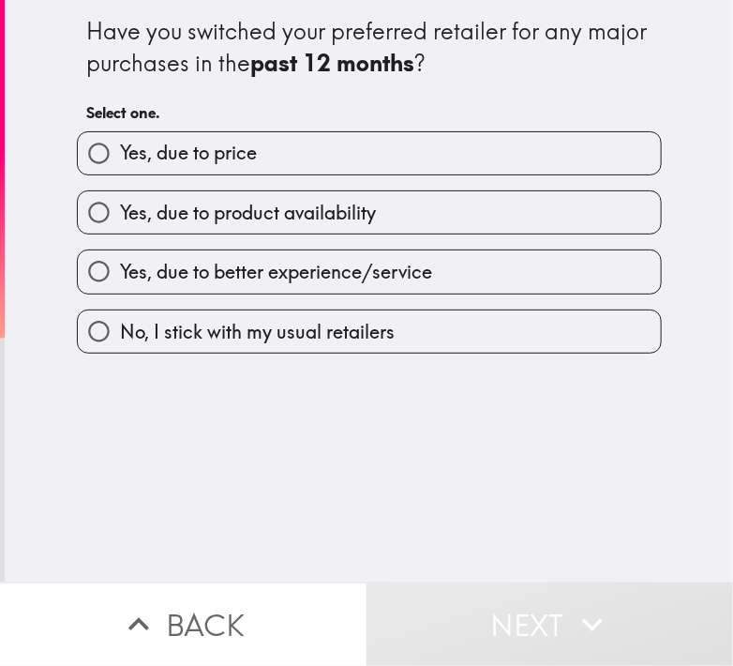
drag, startPoint x: 67, startPoint y: 22, endPoint x: 263, endPoint y: 71, distance: 202.1
click at [262, 72] on div "Have you switched your preferred retailer for any major purchases in the past 1…" at bounding box center [369, 176] width 600 height 353
drag, startPoint x: 435, startPoint y: 76, endPoint x: 73, endPoint y: 91, distance: 362.1
click at [87, 90] on div "Have you switched your preferred retailer for any major purchases in the past 1…" at bounding box center [369, 73] width 564 height 116
drag, startPoint x: 105, startPoint y: 37, endPoint x: 522, endPoint y: 91, distance: 420.6
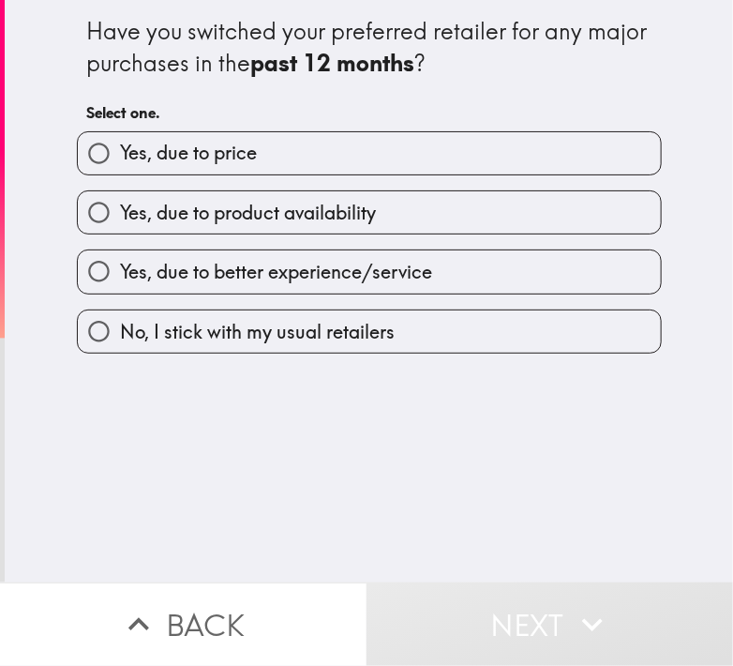
click at [537, 98] on div "Have you switched your preferred retailer for any major purchases in the past 1…" at bounding box center [369, 291] width 728 height 582
drag, startPoint x: 452, startPoint y: 53, endPoint x: 75, endPoint y: 20, distance: 378.3
click at [87, 20] on div "Have you switched your preferred retailer for any major purchases in the past 1…" at bounding box center [369, 47] width 564 height 63
click at [69, 22] on div "Have you switched your preferred retailer for any major purchases in the past 1…" at bounding box center [369, 176] width 600 height 353
drag, startPoint x: 57, startPoint y: 26, endPoint x: 475, endPoint y: 75, distance: 420.9
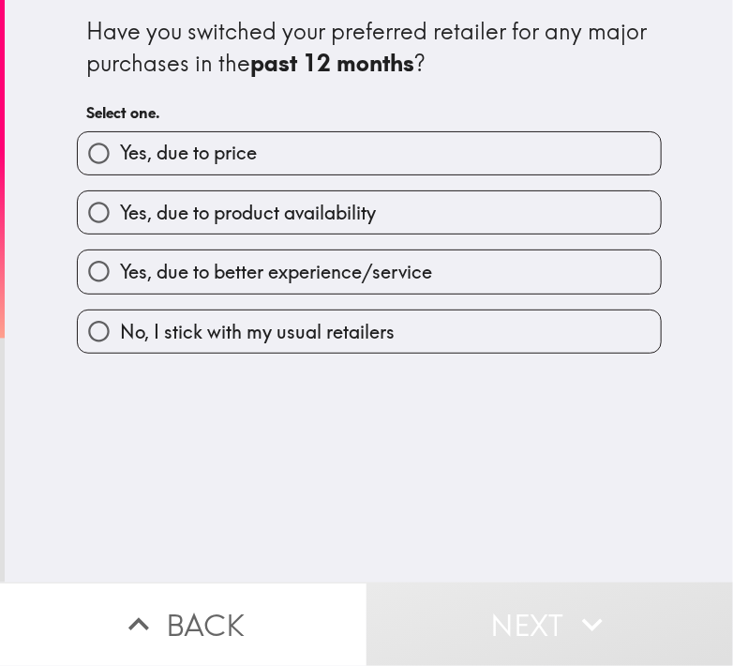
click at [470, 93] on div "Have you switched your preferred retailer for any major purchases in the past 1…" at bounding box center [369, 176] width 600 height 353
click at [436, 83] on div "Have you switched your preferred retailer for any major purchases in the past 1…" at bounding box center [369, 73] width 564 height 116
drag, startPoint x: 438, startPoint y: 72, endPoint x: 38, endPoint y: 23, distance: 402.3
click at [26, 27] on div "Have you switched your preferred retailer for any major purchases in the past 1…" at bounding box center [369, 291] width 728 height 582
drag, startPoint x: 135, startPoint y: 47, endPoint x: 492, endPoint y: 110, distance: 362.6
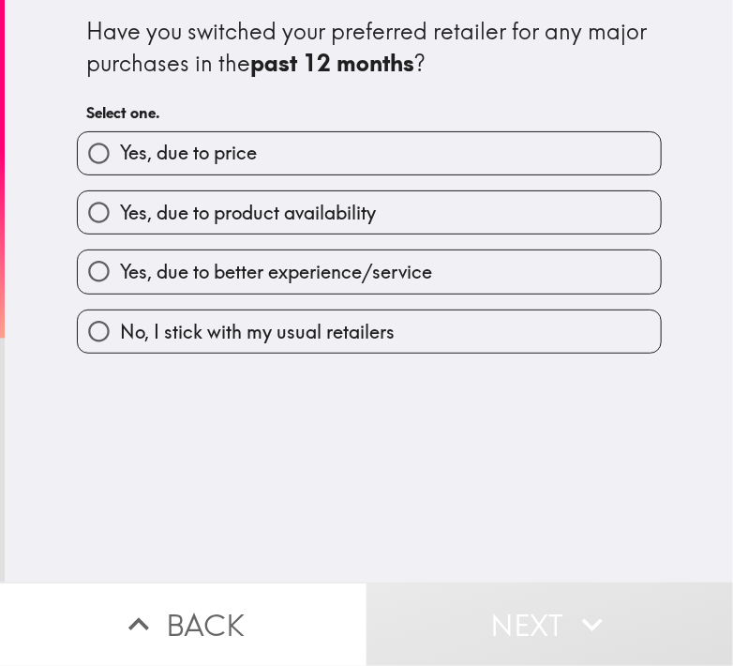
click at [498, 121] on div "Have you switched your preferred retailer for any major purchases in the past 1…" at bounding box center [369, 291] width 728 height 582
click at [370, 67] on b "past 12 months" at bounding box center [333, 63] width 164 height 28
drag, startPoint x: 60, startPoint y: 27, endPoint x: 435, endPoint y: 53, distance: 375.9
click at [342, 40] on div "Have you switched your preferred retailer for any major purchases in the past 1…" at bounding box center [369, 176] width 600 height 353
drag, startPoint x: 486, startPoint y: 72, endPoint x: 22, endPoint y: 26, distance: 466.3
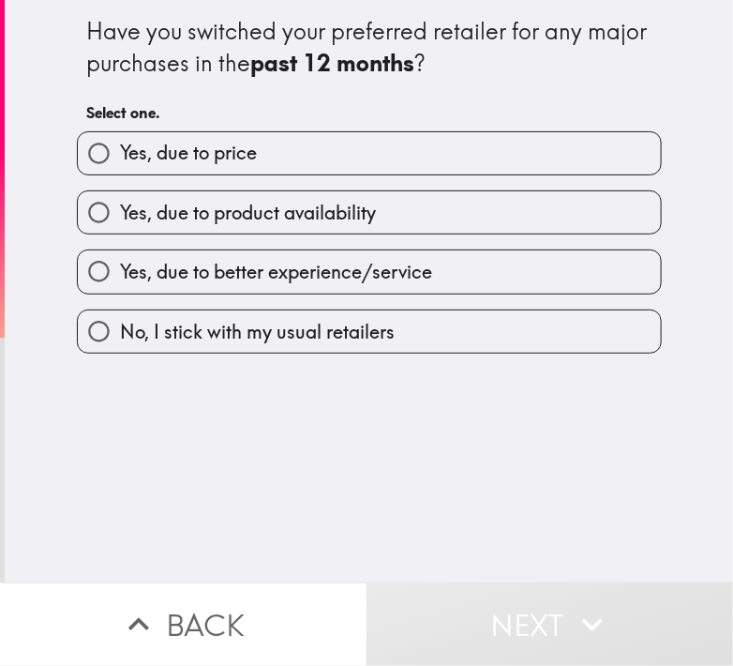
click at [164, 38] on div "Have you switched your preferred retailer for any major purchases in the past 1…" at bounding box center [369, 47] width 564 height 63
click at [120, 269] on span "Yes, due to better experience/service" at bounding box center [276, 272] width 312 height 26
click at [112, 269] on input "Yes, due to better experience/service" at bounding box center [99, 271] width 42 height 42
radio input "true"
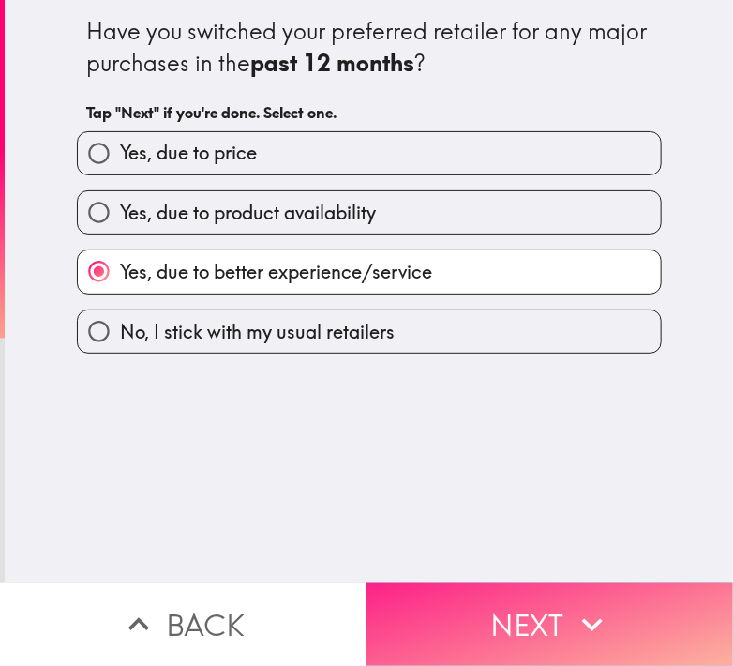
click at [503, 614] on button "Next" at bounding box center [550, 623] width 367 height 83
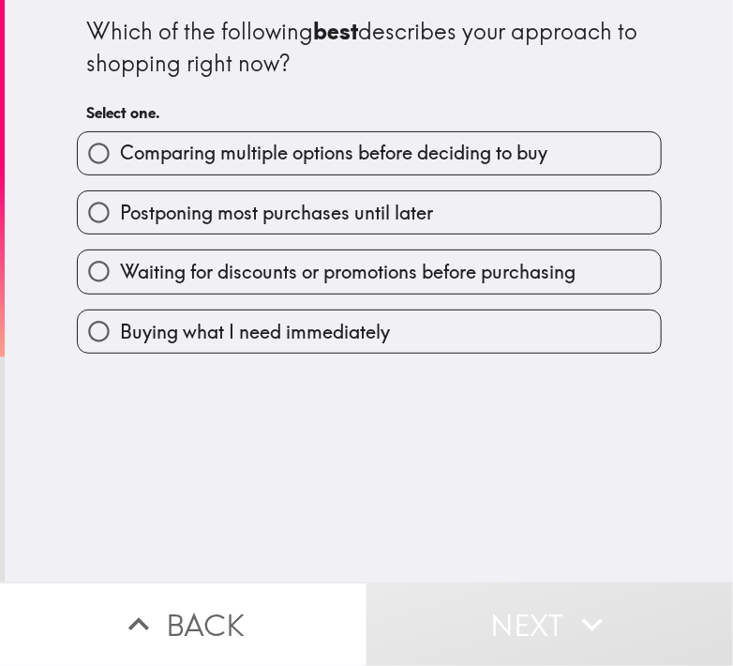
click at [259, 155] on span "Comparing multiple options before deciding to buy" at bounding box center [333, 153] width 427 height 26
click at [120, 155] on input "Comparing multiple options before deciding to buy" at bounding box center [99, 153] width 42 height 42
radio input "true"
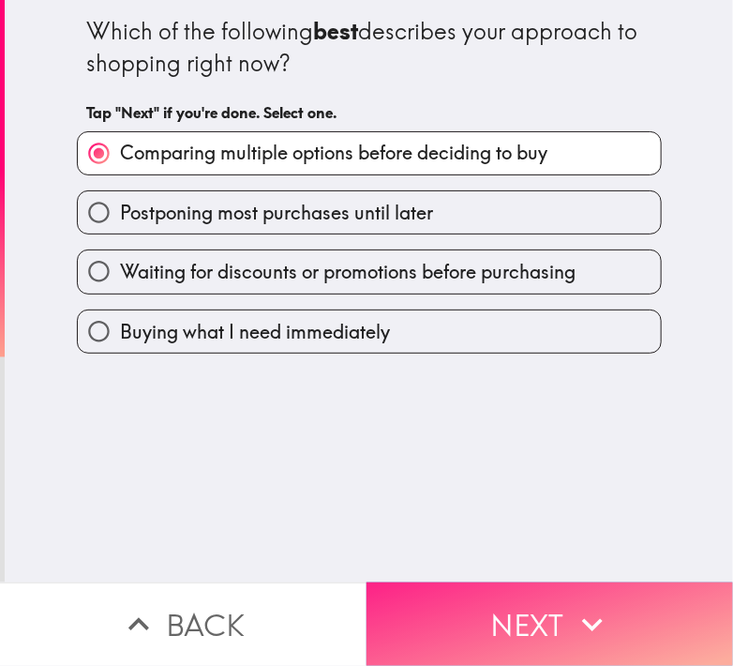
click at [484, 627] on button "Next" at bounding box center [550, 623] width 367 height 83
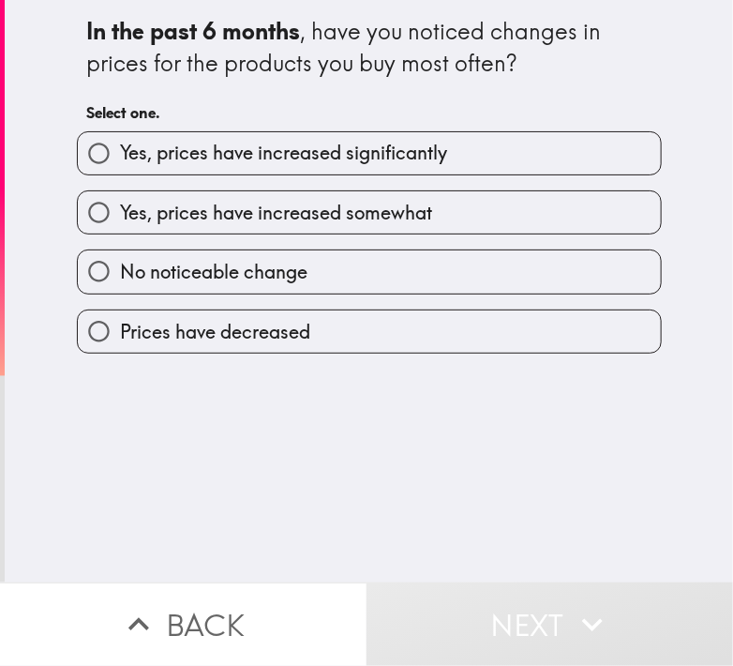
click at [192, 155] on span "Yes, prices have increased significantly" at bounding box center [283, 153] width 327 height 26
click at [120, 155] on input "Yes, prices have increased significantly" at bounding box center [99, 153] width 42 height 42
radio input "true"
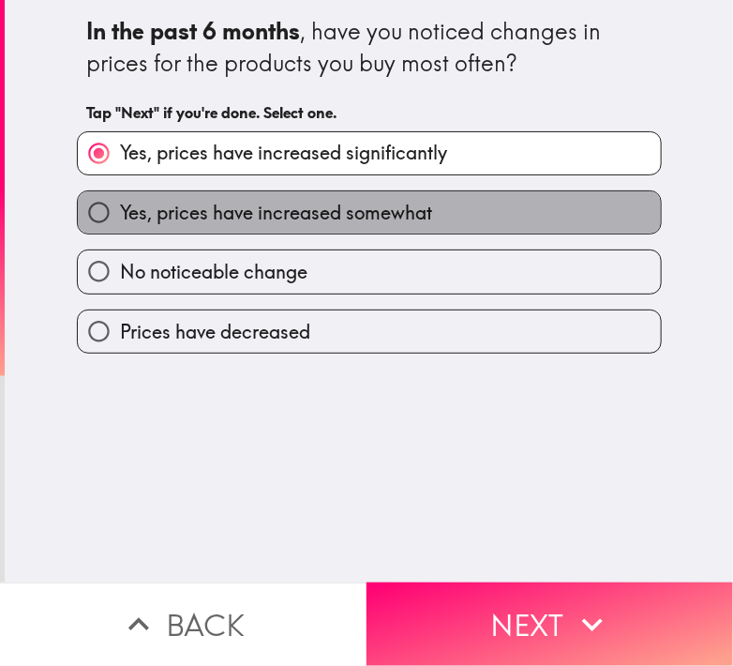
click at [254, 202] on span "Yes, prices have increased somewhat" at bounding box center [276, 213] width 312 height 26
click at [120, 202] on input "Yes, prices have increased somewhat" at bounding box center [99, 212] width 42 height 42
radio input "true"
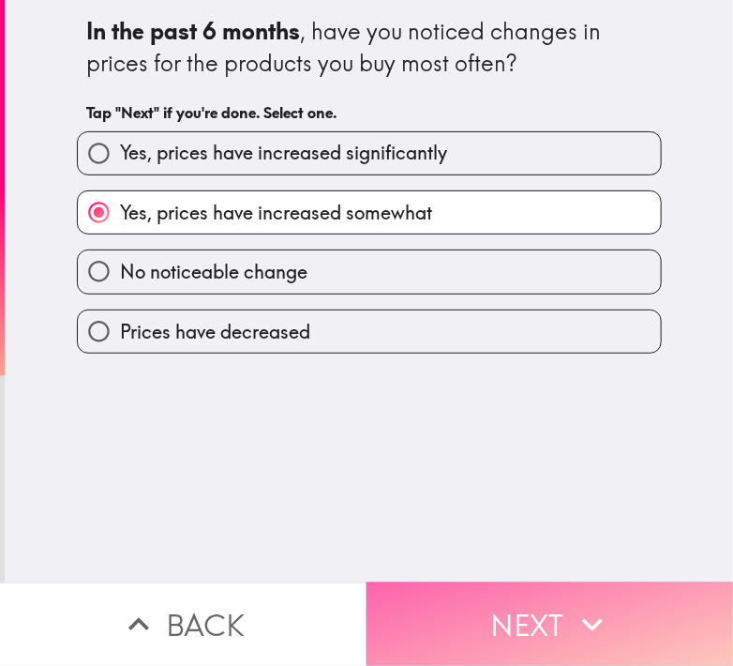
click at [483, 623] on button "Next" at bounding box center [550, 623] width 367 height 83
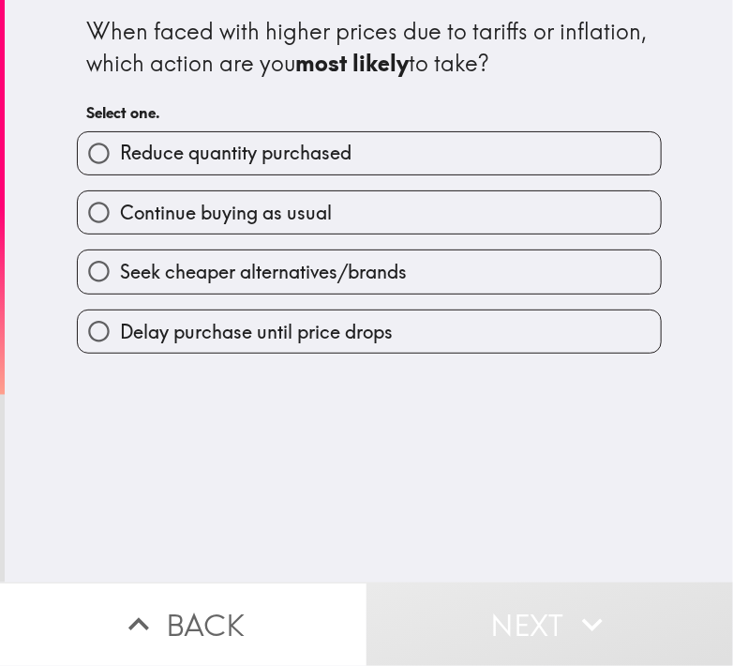
click at [229, 217] on span "Continue buying as usual" at bounding box center [226, 213] width 212 height 26
click at [120, 217] on input "Continue buying as usual" at bounding box center [99, 212] width 42 height 42
radio input "true"
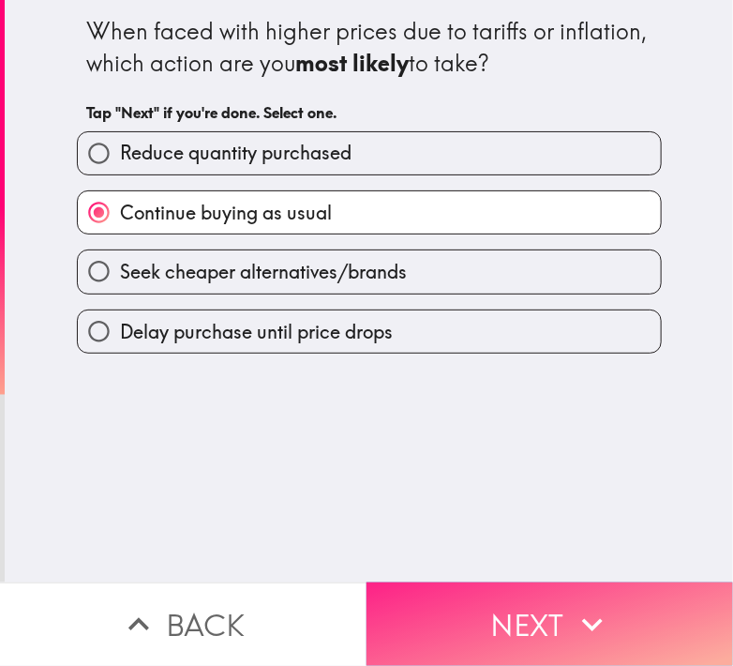
click at [449, 606] on button "Next" at bounding box center [550, 623] width 367 height 83
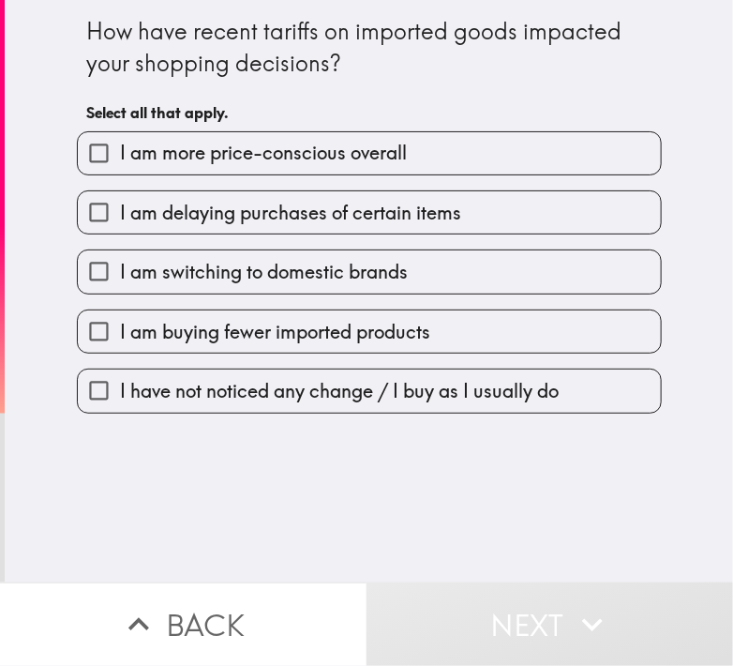
click at [37, 60] on div "How have recent tariffs on imported goods impacted your shopping decisions? Sel…" at bounding box center [369, 291] width 728 height 582
drag, startPoint x: 67, startPoint y: 28, endPoint x: 185, endPoint y: 65, distance: 122.7
click at [185, 65] on div "How have recent tariffs on imported goods impacted your shopping decisions? Sel…" at bounding box center [369, 206] width 600 height 413
drag, startPoint x: 386, startPoint y: 45, endPoint x: 25, endPoint y: 26, distance: 361.4
click at [19, 36] on div "How have recent tariffs on imported goods impacted your shopping decisions? Sel…" at bounding box center [369, 291] width 728 height 582
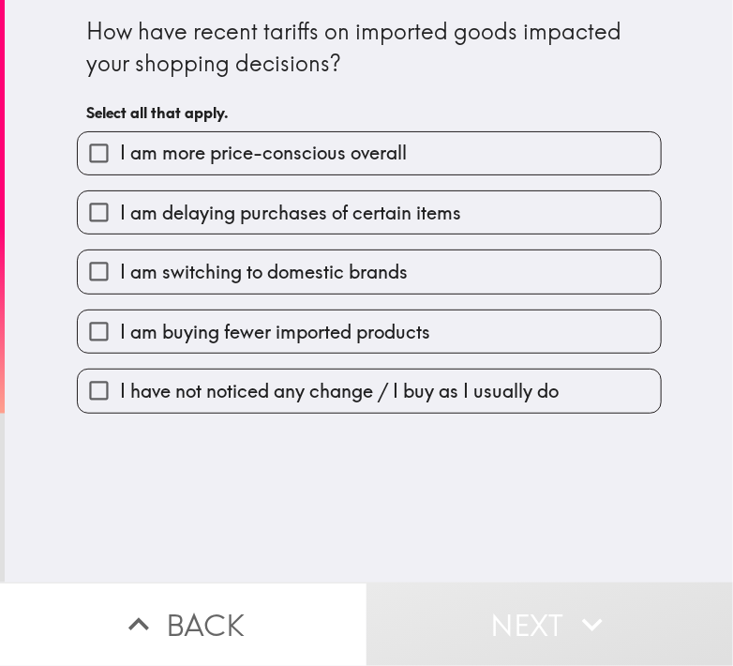
drag, startPoint x: 160, startPoint y: 45, endPoint x: 439, endPoint y: 48, distance: 278.4
click at [271, 51] on div "How have recent tariffs on imported goods impacted your shopping decisions? Sel…" at bounding box center [369, 291] width 728 height 582
drag, startPoint x: 235, startPoint y: 78, endPoint x: -15, endPoint y: 48, distance: 252.1
click at [0, 0] on html "How have recent tariffs on imported goods impacted your shopping decisions? Sel…" at bounding box center [366, 0] width 733 height 0
drag, startPoint x: 32, startPoint y: 36, endPoint x: 327, endPoint y: 66, distance: 296.8
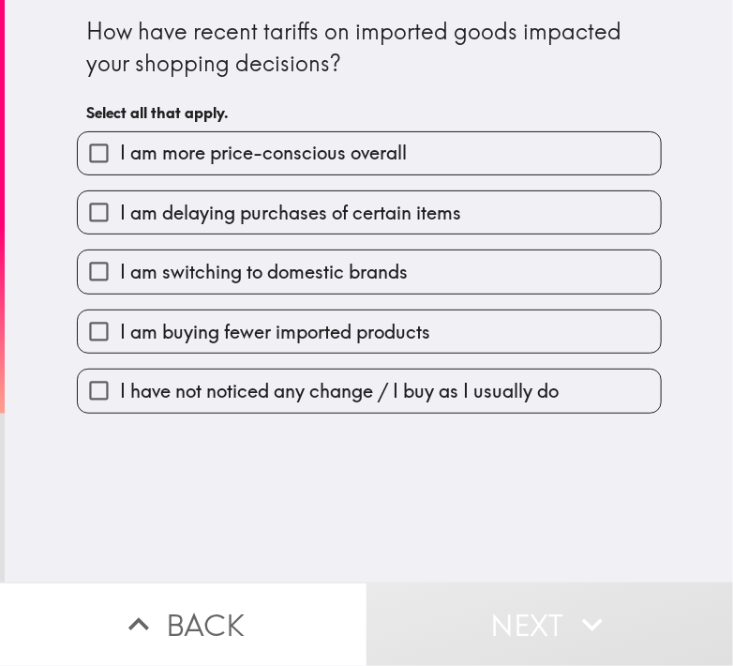
click at [294, 67] on div "How have recent tariffs on imported goods impacted your shopping decisions? Sel…" at bounding box center [369, 291] width 728 height 582
drag, startPoint x: 170, startPoint y: 55, endPoint x: 79, endPoint y: 46, distance: 91.4
click at [87, 47] on div "How have recent tariffs on imported goods impacted your shopping decisions?" at bounding box center [369, 47] width 564 height 63
click at [144, 277] on span "I am switching to domestic brands" at bounding box center [264, 272] width 288 height 26
click at [120, 277] on input "I am switching to domestic brands" at bounding box center [99, 271] width 42 height 42
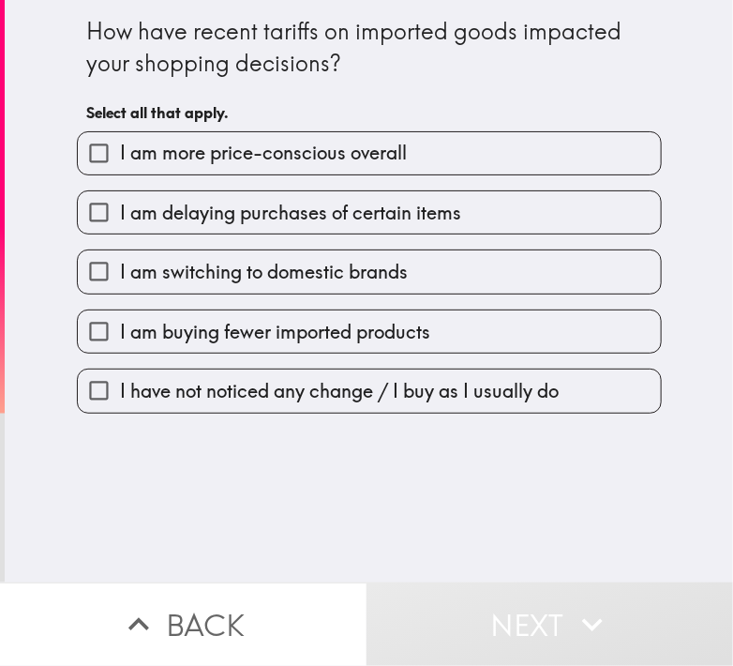
checkbox input "true"
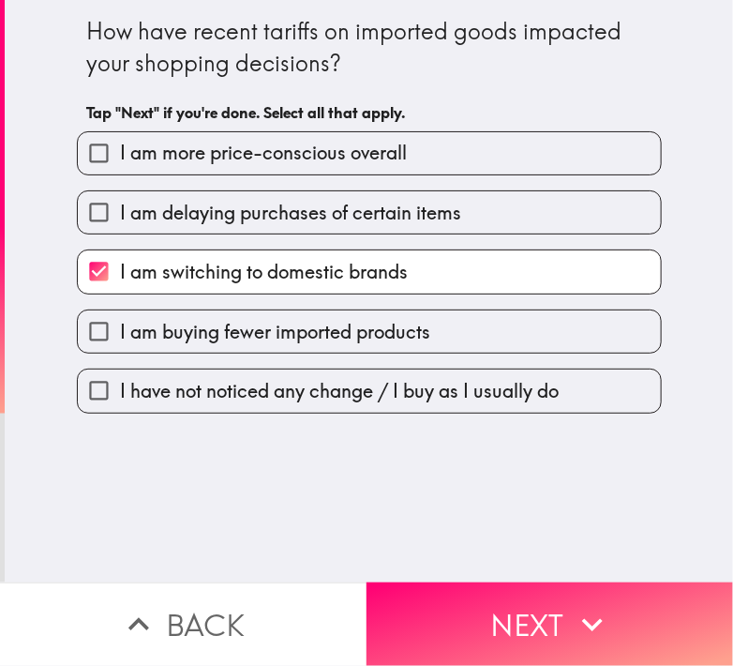
click at [668, 218] on div "How have recent tariffs on imported goods impacted your shopping decisions? Tap…" at bounding box center [369, 291] width 728 height 582
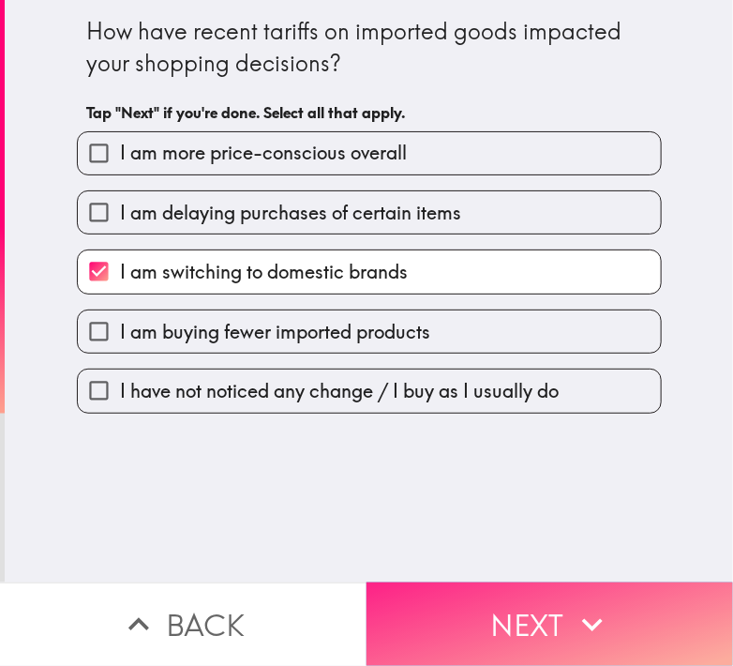
click at [520, 606] on button "Next" at bounding box center [550, 623] width 367 height 83
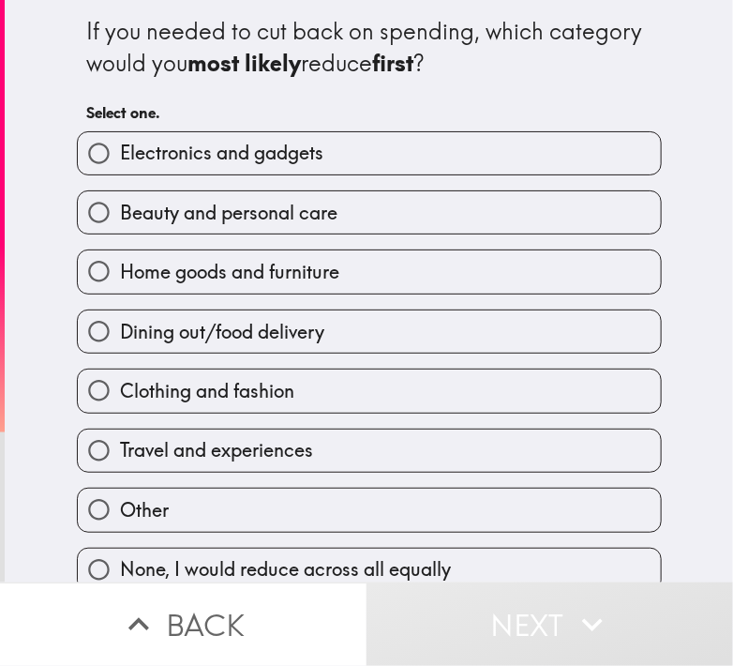
click at [71, 65] on div "If you needed to cut back on spending, which category would you most likely red…" at bounding box center [369, 295] width 600 height 591
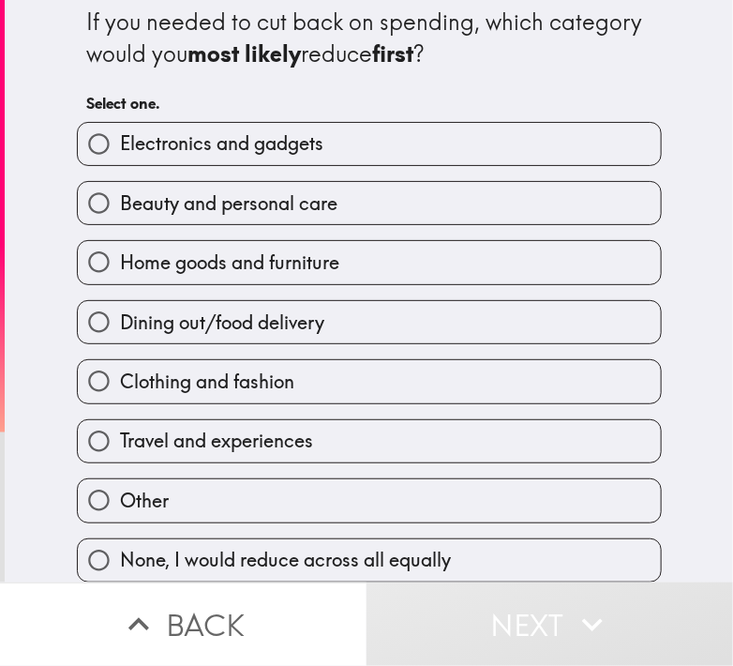
drag, startPoint x: 161, startPoint y: 242, endPoint x: 217, endPoint y: 336, distance: 108.8
click at [162, 249] on span "Home goods and furniture" at bounding box center [229, 262] width 219 height 26
click at [120, 242] on input "Home goods and furniture" at bounding box center [99, 262] width 42 height 42
radio input "true"
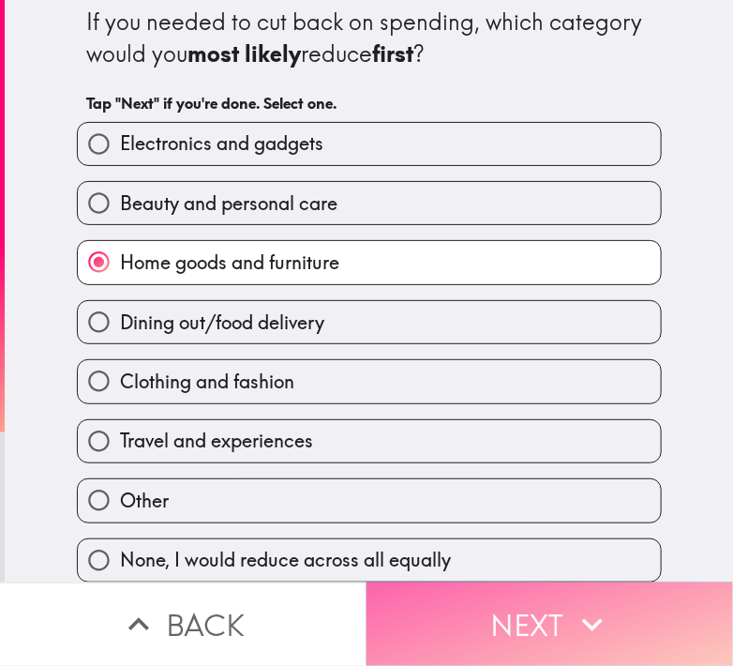
click at [477, 625] on button "Next" at bounding box center [550, 623] width 367 height 83
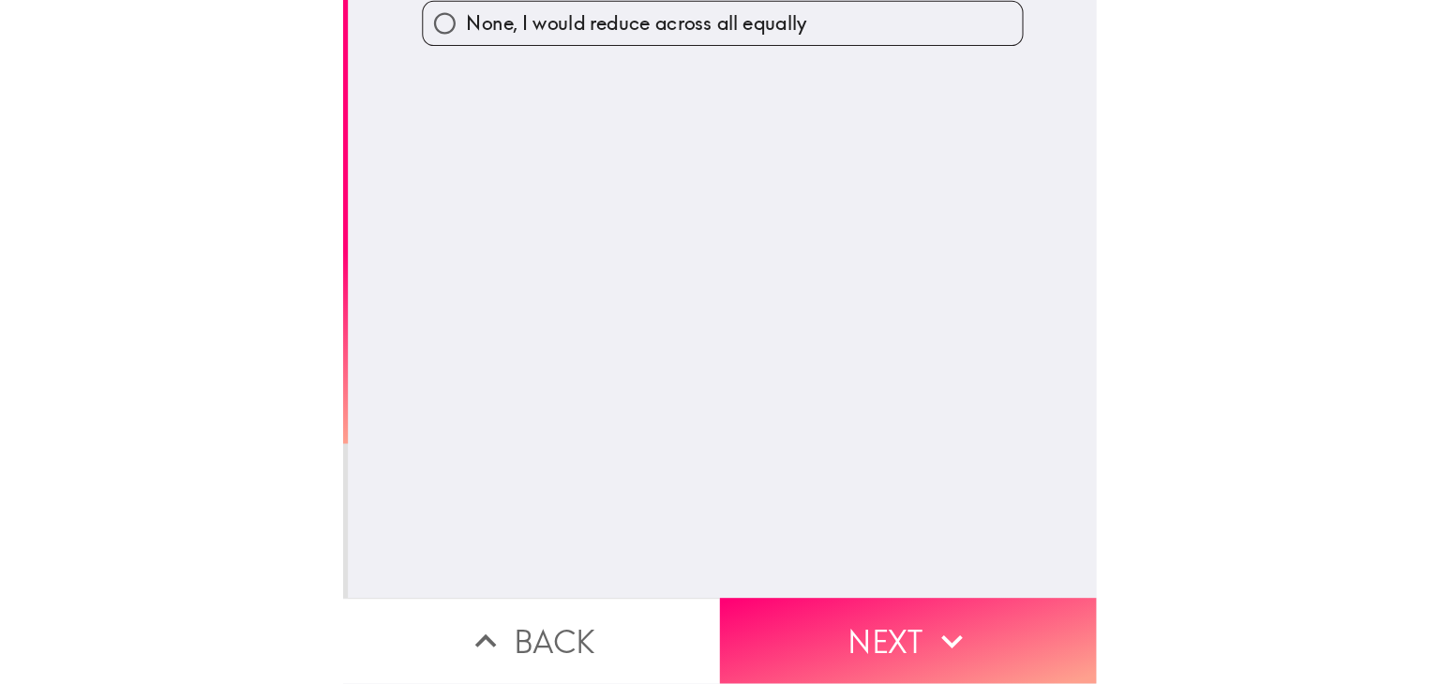
scroll to position [0, 0]
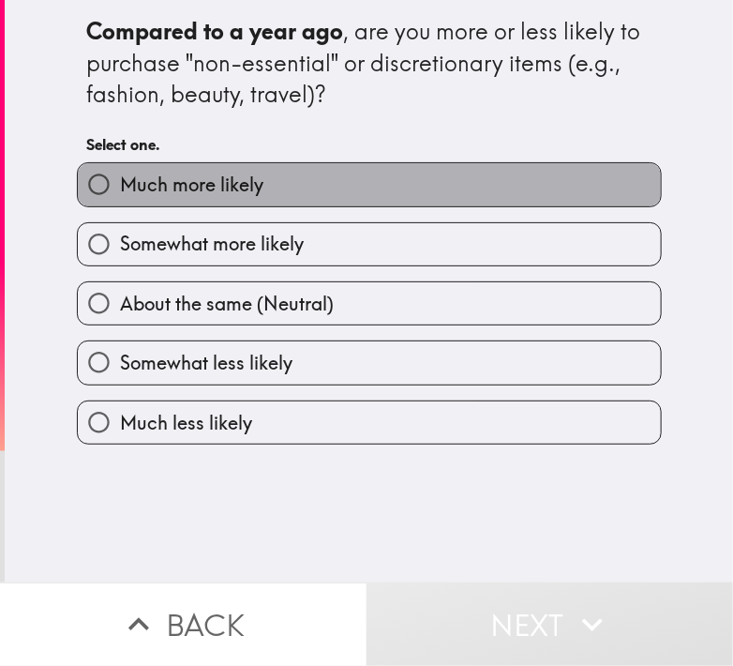
drag, startPoint x: 139, startPoint y: 189, endPoint x: 251, endPoint y: 260, distance: 132.7
click at [141, 192] on span "Much more likely" at bounding box center [191, 185] width 143 height 26
click at [120, 192] on input "Much more likely" at bounding box center [99, 184] width 42 height 42
radio input "true"
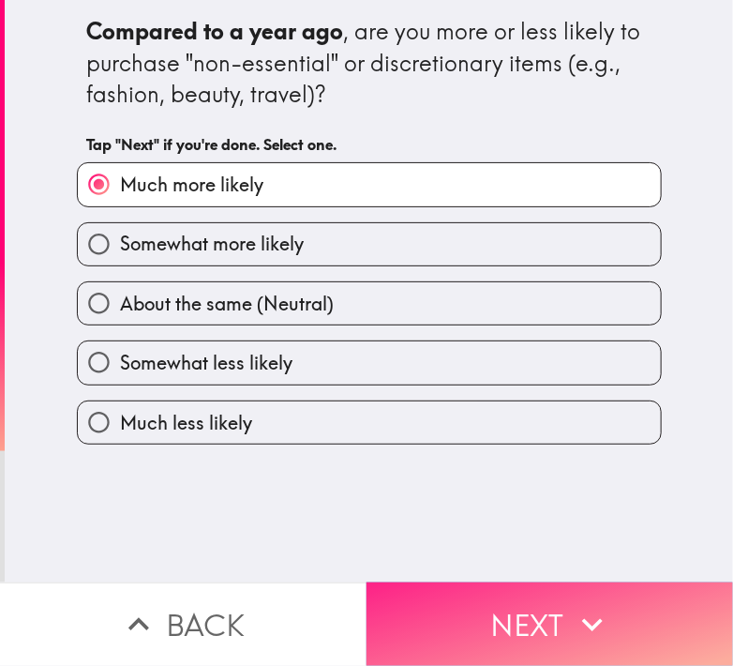
click at [394, 590] on button "Next" at bounding box center [550, 623] width 367 height 83
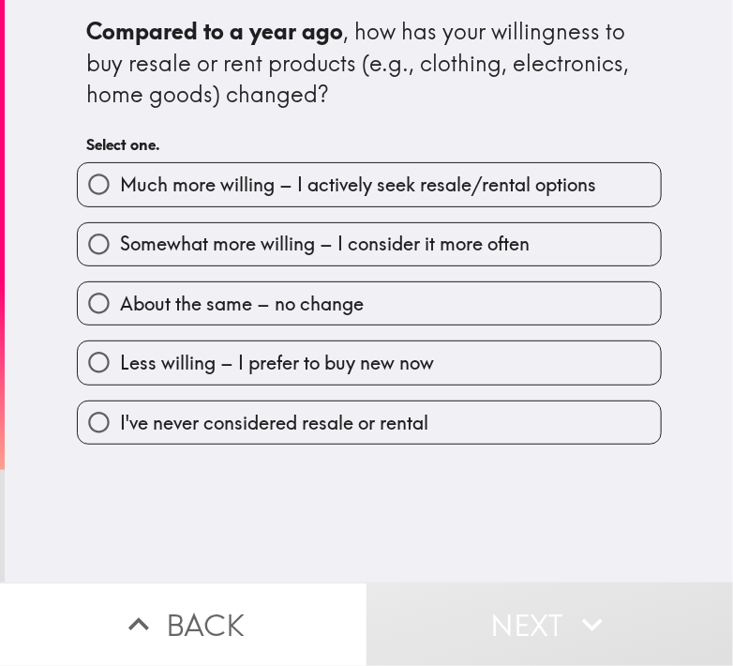
click at [207, 192] on span "Much more willing – I actively seek resale/rental options" at bounding box center [358, 185] width 476 height 26
click at [120, 192] on input "Much more willing – I actively seek resale/rental options" at bounding box center [99, 184] width 42 height 42
radio input "true"
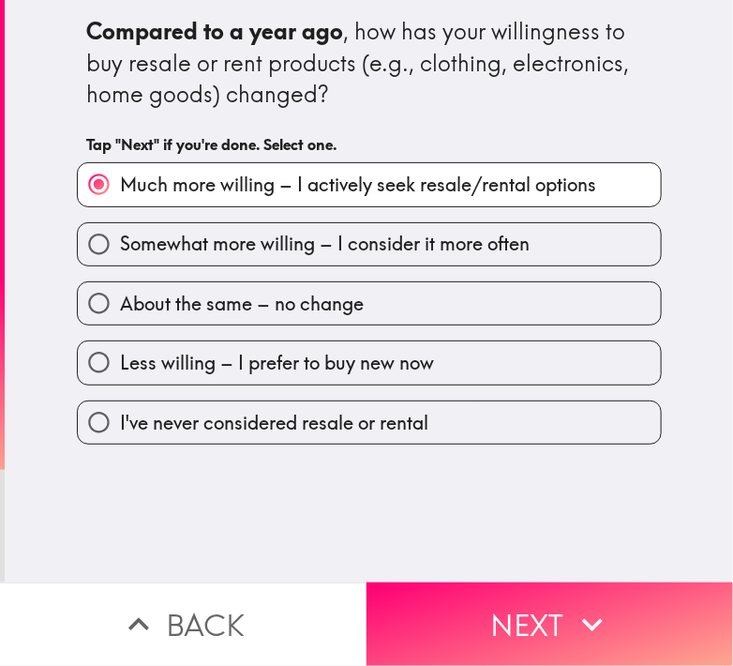
click at [260, 257] on label "Somewhat more willing – I consider it more often" at bounding box center [369, 244] width 583 height 42
click at [120, 257] on input "Somewhat more willing – I consider it more often" at bounding box center [99, 244] width 42 height 42
radio input "true"
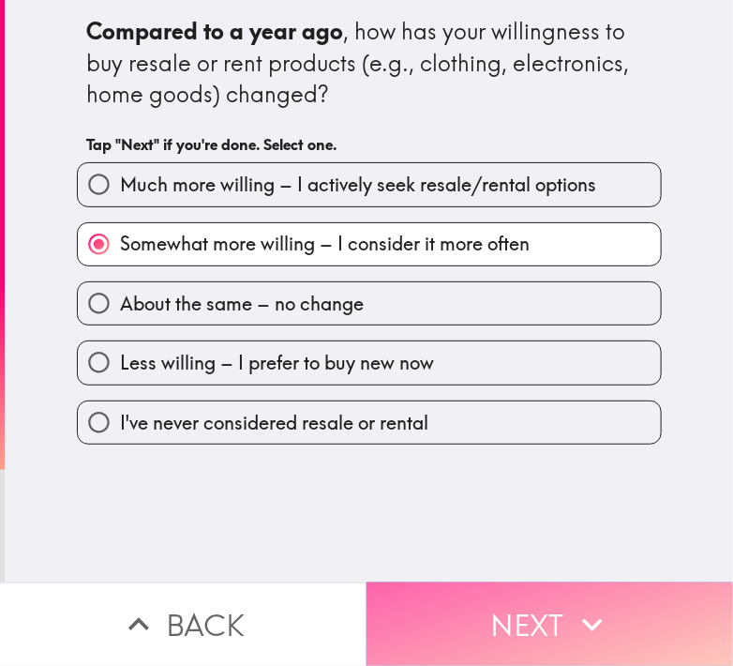
click at [479, 601] on button "Next" at bounding box center [550, 623] width 367 height 83
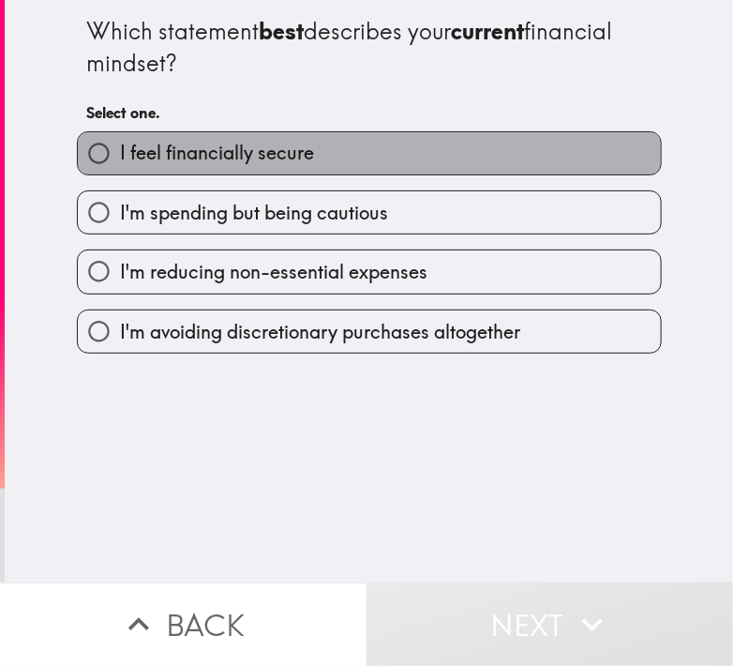
click at [120, 162] on span "I feel financially secure" at bounding box center [217, 153] width 194 height 26
click at [110, 162] on input "I feel financially secure" at bounding box center [99, 153] width 42 height 42
radio input "true"
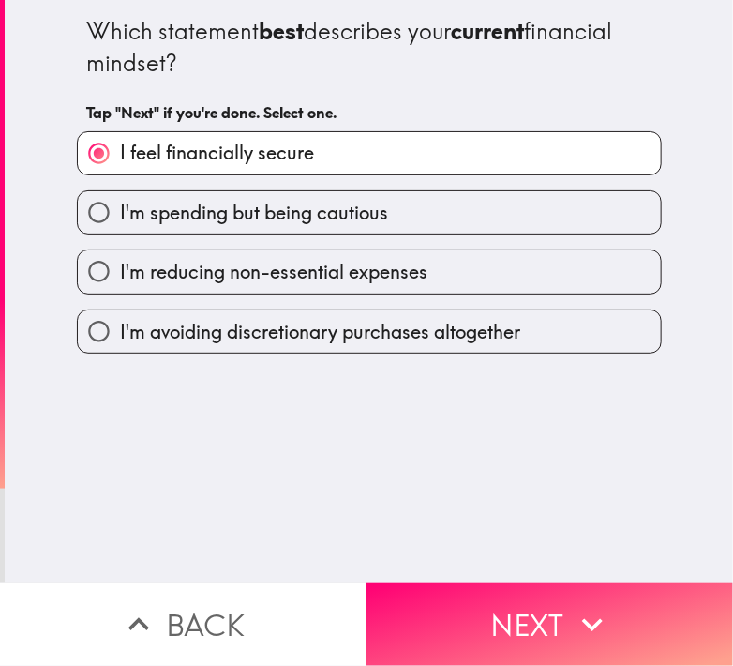
click at [281, 429] on div "Which statement best describes your current financial mindset? Tap "Next" if yo…" at bounding box center [369, 291] width 728 height 582
click at [281, 428] on div "Which statement best describes your current financial mindset? Tap "Next" if yo…" at bounding box center [369, 291] width 728 height 582
drag, startPoint x: 522, startPoint y: 596, endPoint x: 499, endPoint y: 455, distance: 143.5
click at [510, 459] on div "Which statement best describes your current financial mindset? Tap "Next" if yo…" at bounding box center [366, 333] width 733 height 666
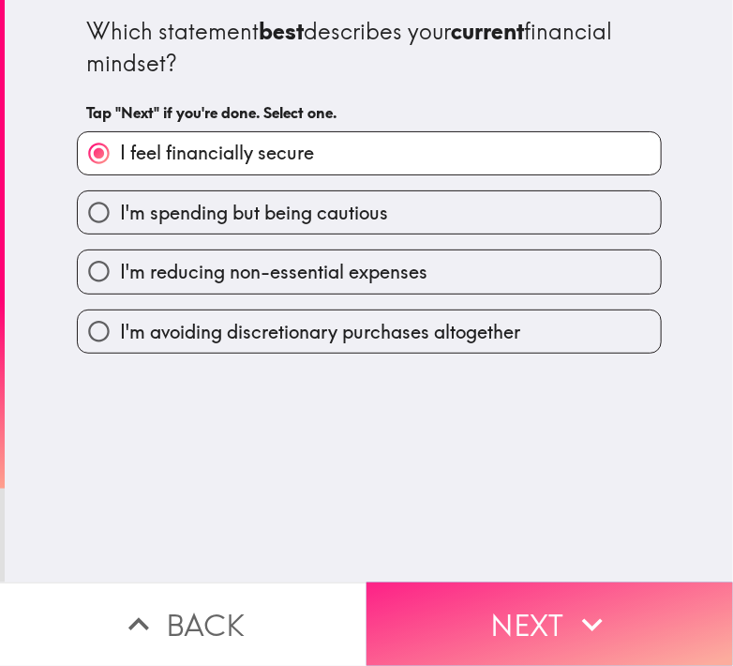
click at [532, 582] on button "Next" at bounding box center [550, 623] width 367 height 83
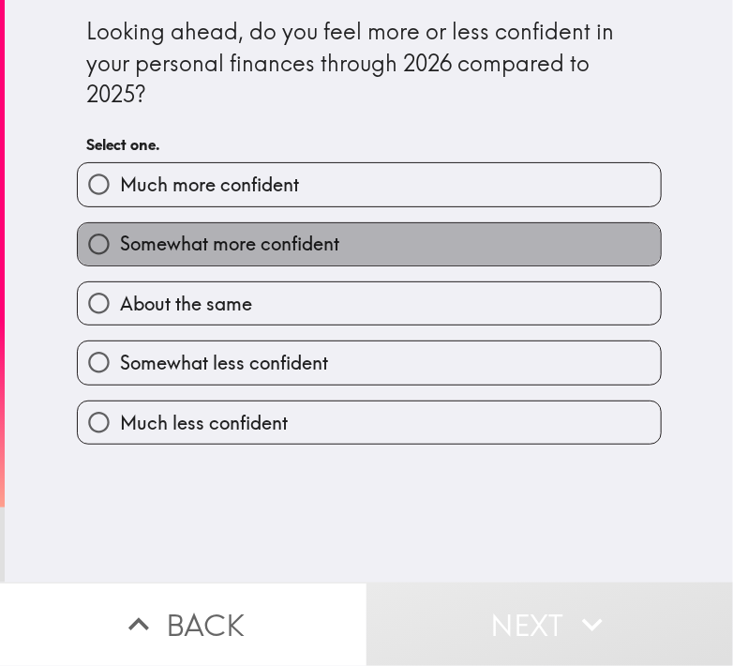
click at [165, 244] on span "Somewhat more confident" at bounding box center [229, 244] width 219 height 26
click at [120, 244] on input "Somewhat more confident" at bounding box center [99, 244] width 42 height 42
radio input "true"
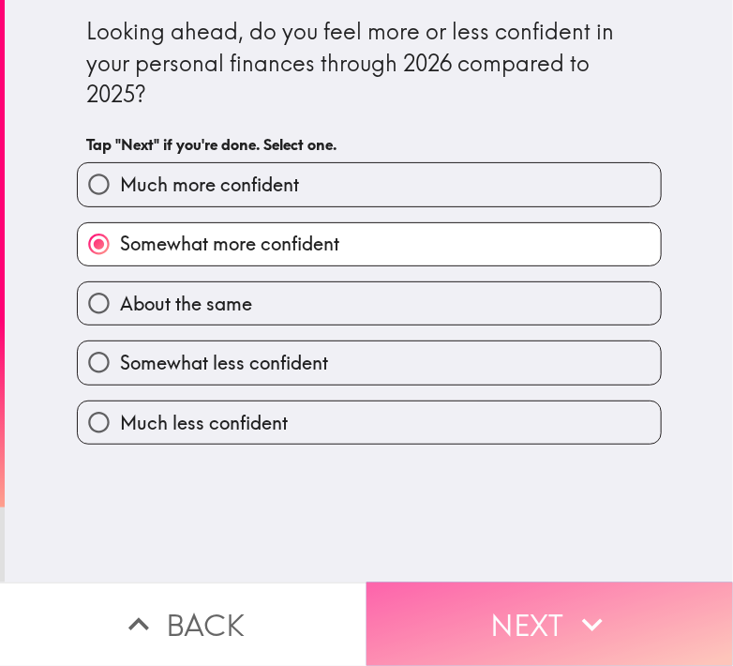
click at [457, 593] on button "Next" at bounding box center [550, 623] width 367 height 83
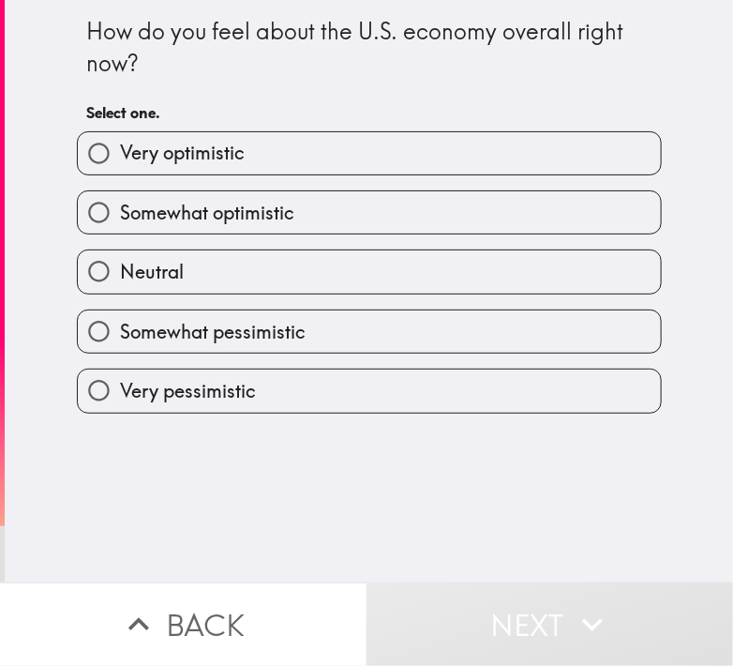
click at [184, 156] on span "Very optimistic" at bounding box center [182, 153] width 125 height 26
click at [120, 156] on input "Very optimistic" at bounding box center [99, 153] width 42 height 42
radio input "true"
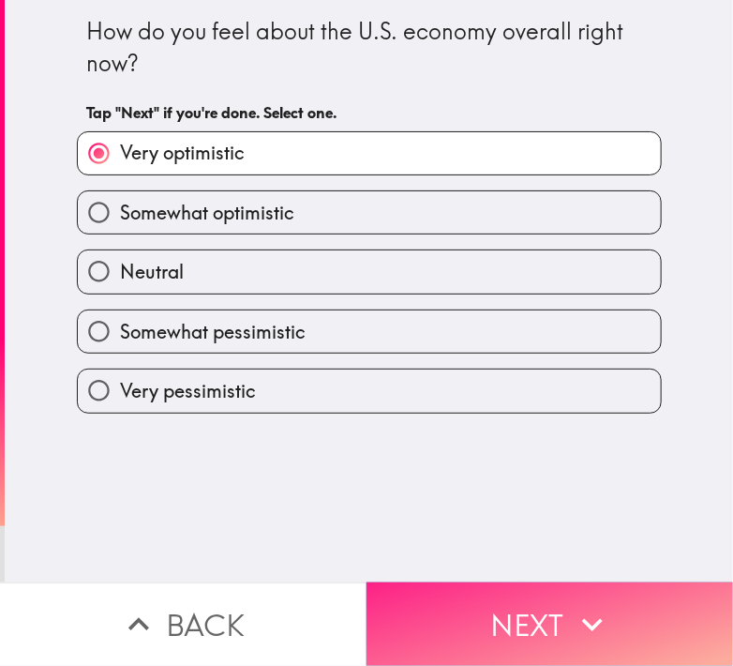
click at [480, 600] on button "Next" at bounding box center [550, 623] width 367 height 83
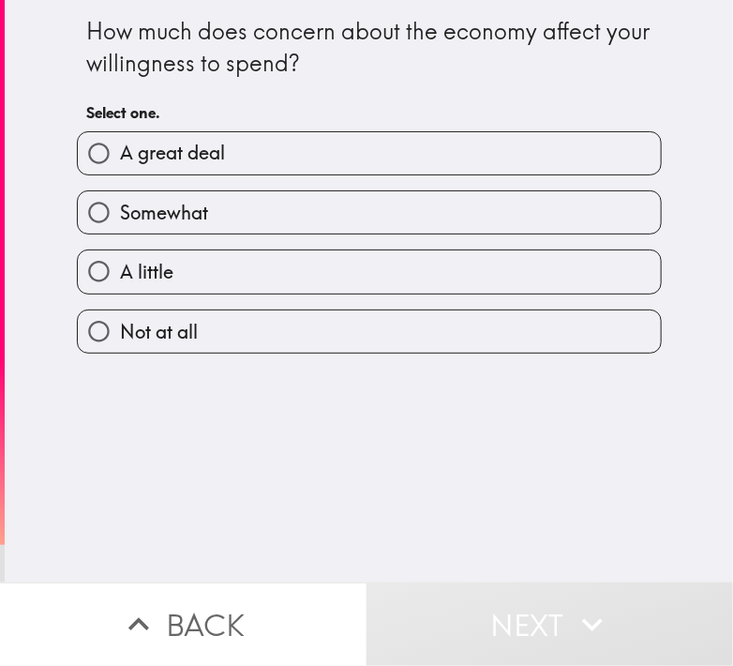
click at [198, 154] on span "A great deal" at bounding box center [172, 153] width 105 height 26
click at [120, 154] on input "A great deal" at bounding box center [99, 153] width 42 height 42
radio input "true"
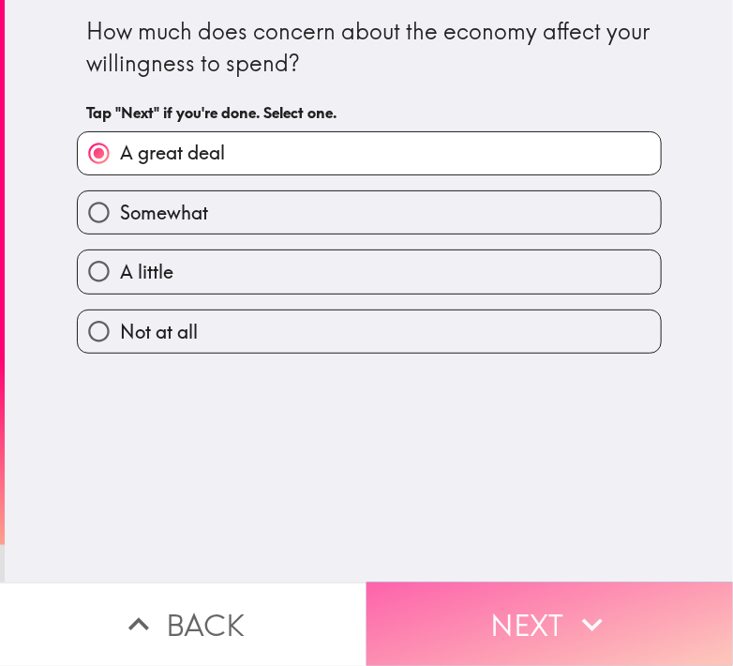
click at [476, 601] on button "Next" at bounding box center [550, 623] width 367 height 83
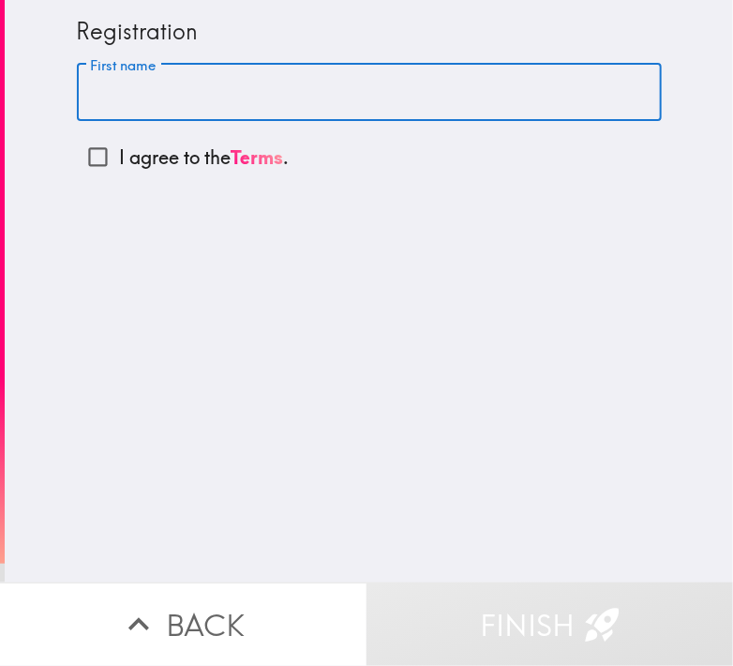
click at [141, 91] on input "First name" at bounding box center [369, 93] width 585 height 58
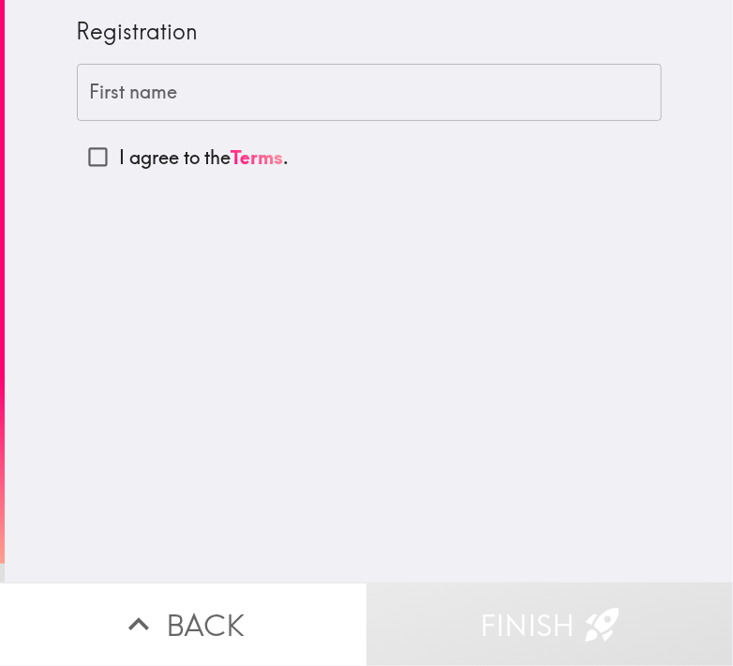
click at [229, 110] on input "First name" at bounding box center [369, 93] width 585 height 58
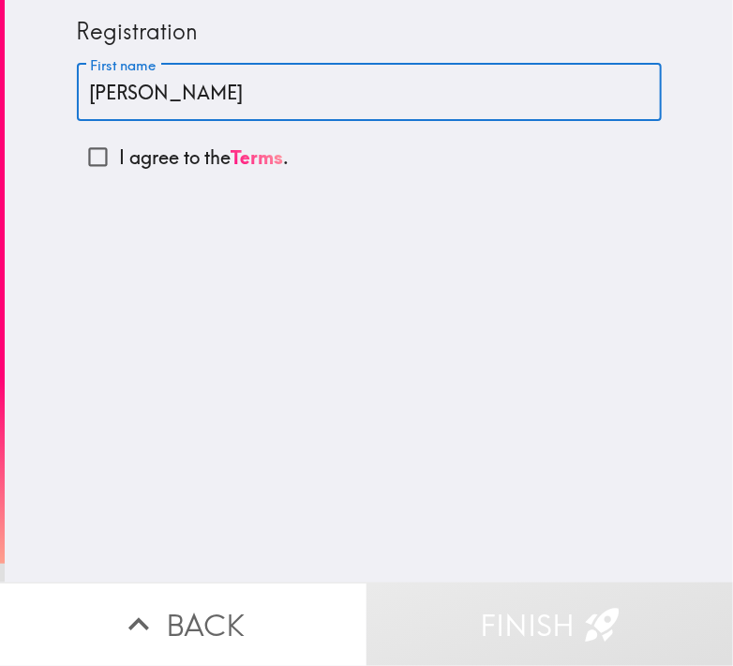
drag, startPoint x: 235, startPoint y: 97, endPoint x: 145, endPoint y: 103, distance: 90.2
click at [145, 103] on input "[PERSON_NAME]" at bounding box center [369, 93] width 585 height 58
type input "[PERSON_NAME]"
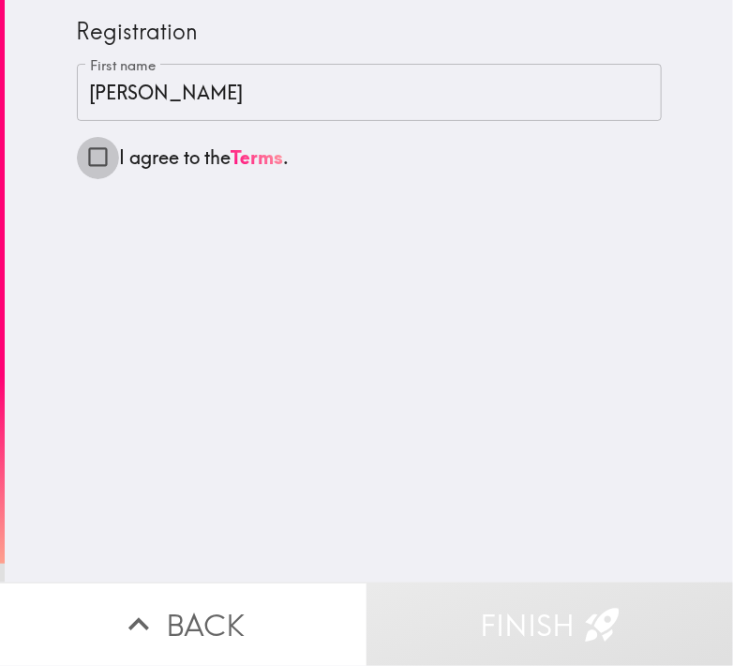
click at [80, 144] on input "I agree to the Terms ." at bounding box center [98, 157] width 42 height 42
checkbox input "true"
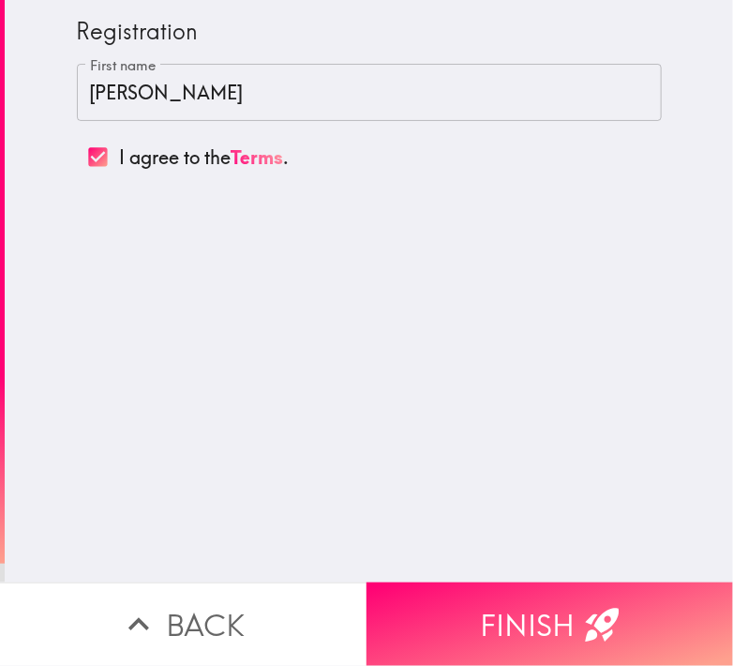
click at [334, 302] on div "Registration First name [PERSON_NAME] First name I agree to the Terms ." at bounding box center [369, 291] width 728 height 582
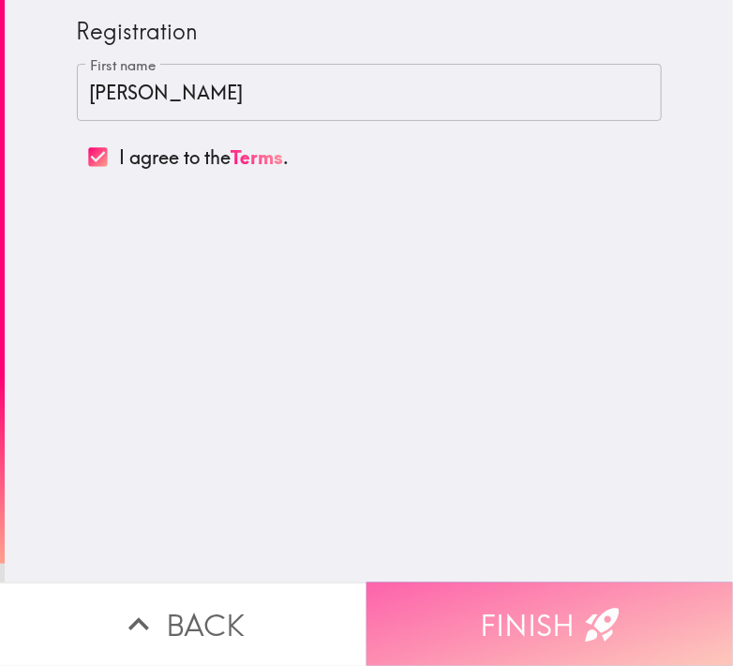
click at [484, 613] on button "Finish" at bounding box center [550, 623] width 367 height 83
